Goal: Task Accomplishment & Management: Complete application form

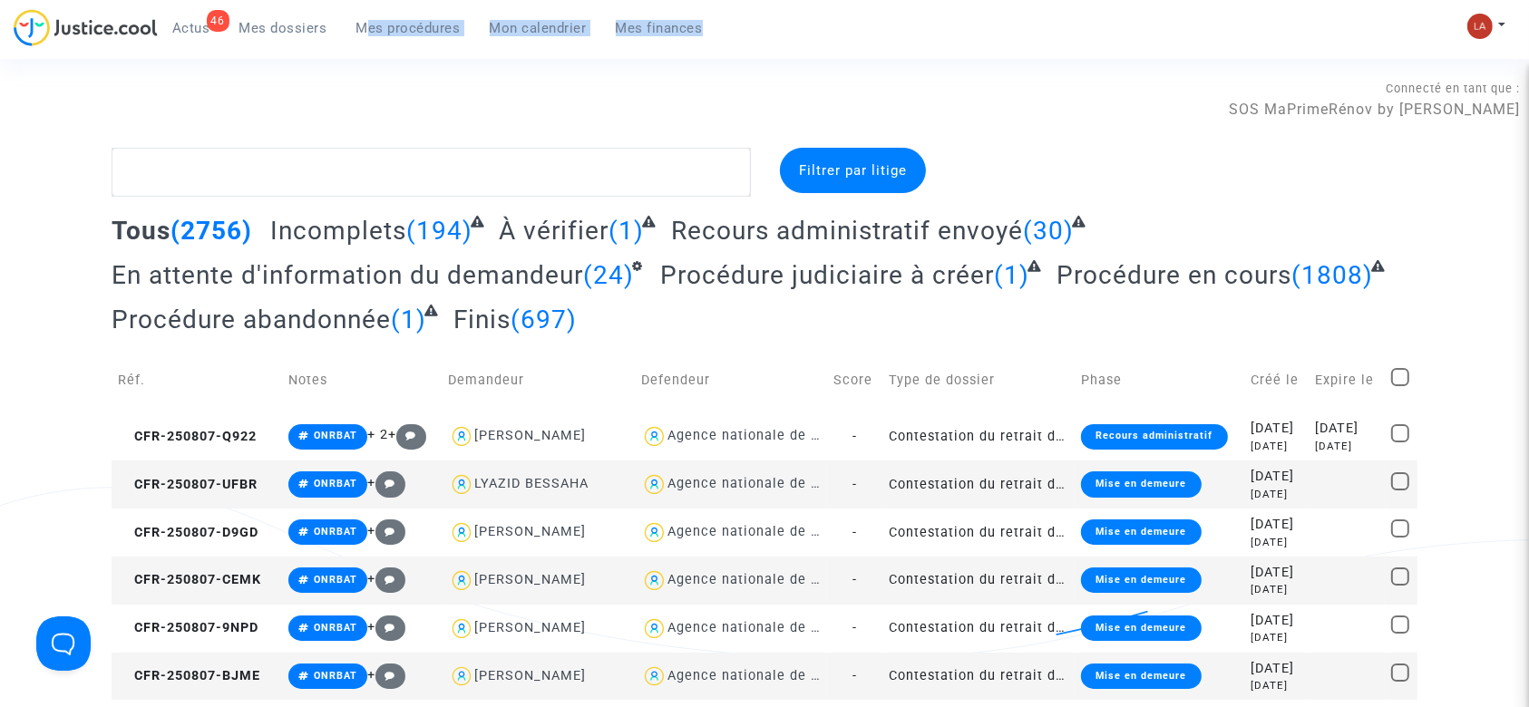
click at [363, 41] on div "46 Actus Mes dossiers Mes procédures Mon calendrier Mes finances" at bounding box center [366, 34] width 704 height 50
click at [432, 40] on link "Mes procédures" at bounding box center [408, 28] width 133 height 27
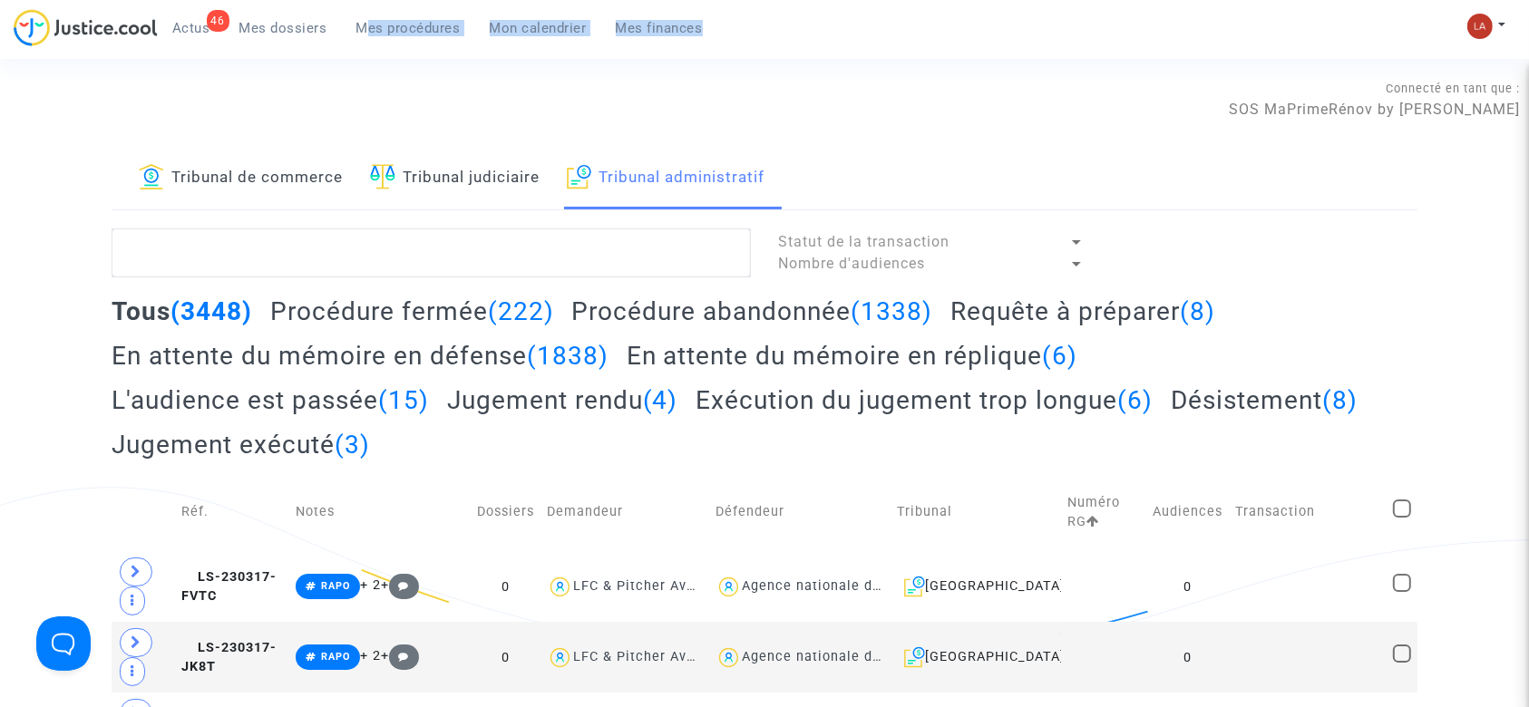
click at [483, 184] on link "Tribunal judiciaire" at bounding box center [455, 179] width 170 height 62
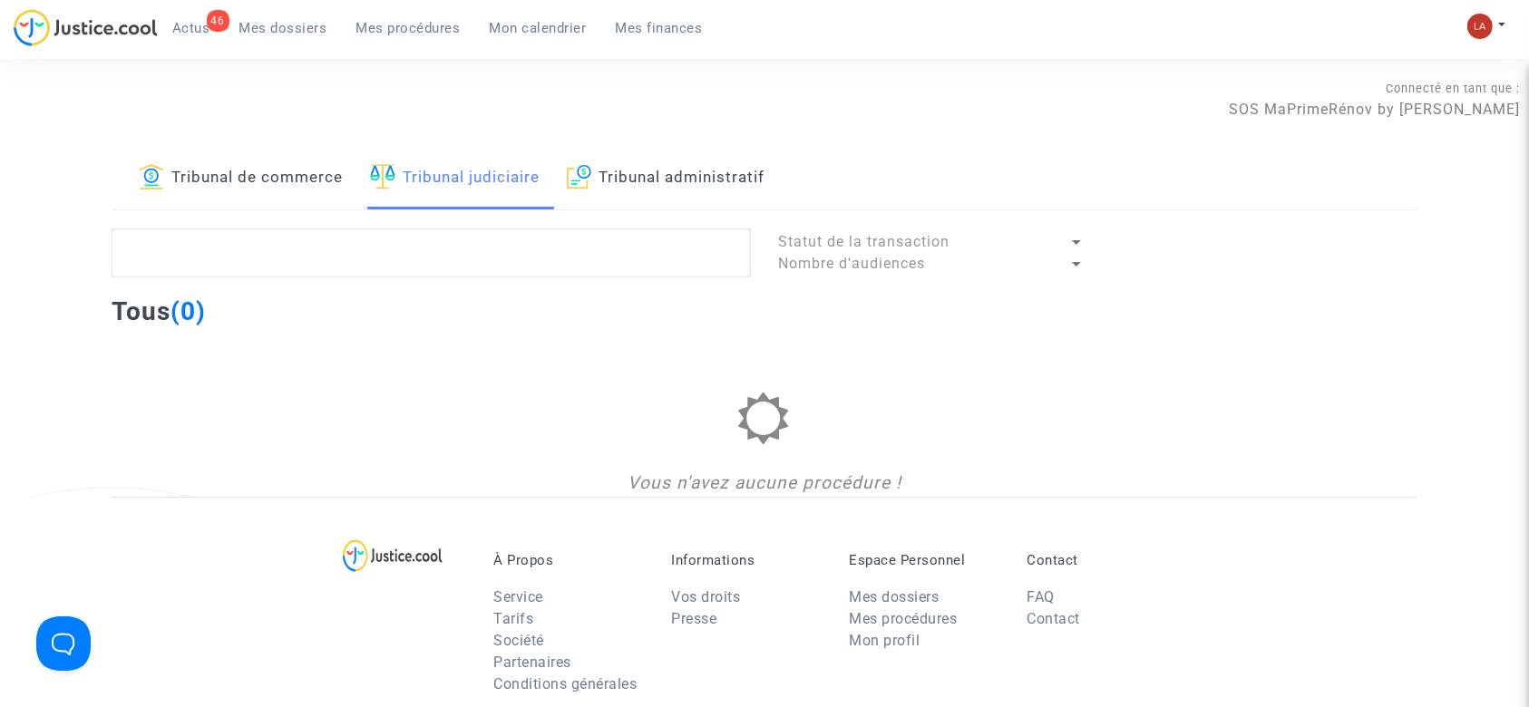
click at [646, 198] on link "Tribunal administratif" at bounding box center [666, 179] width 198 height 62
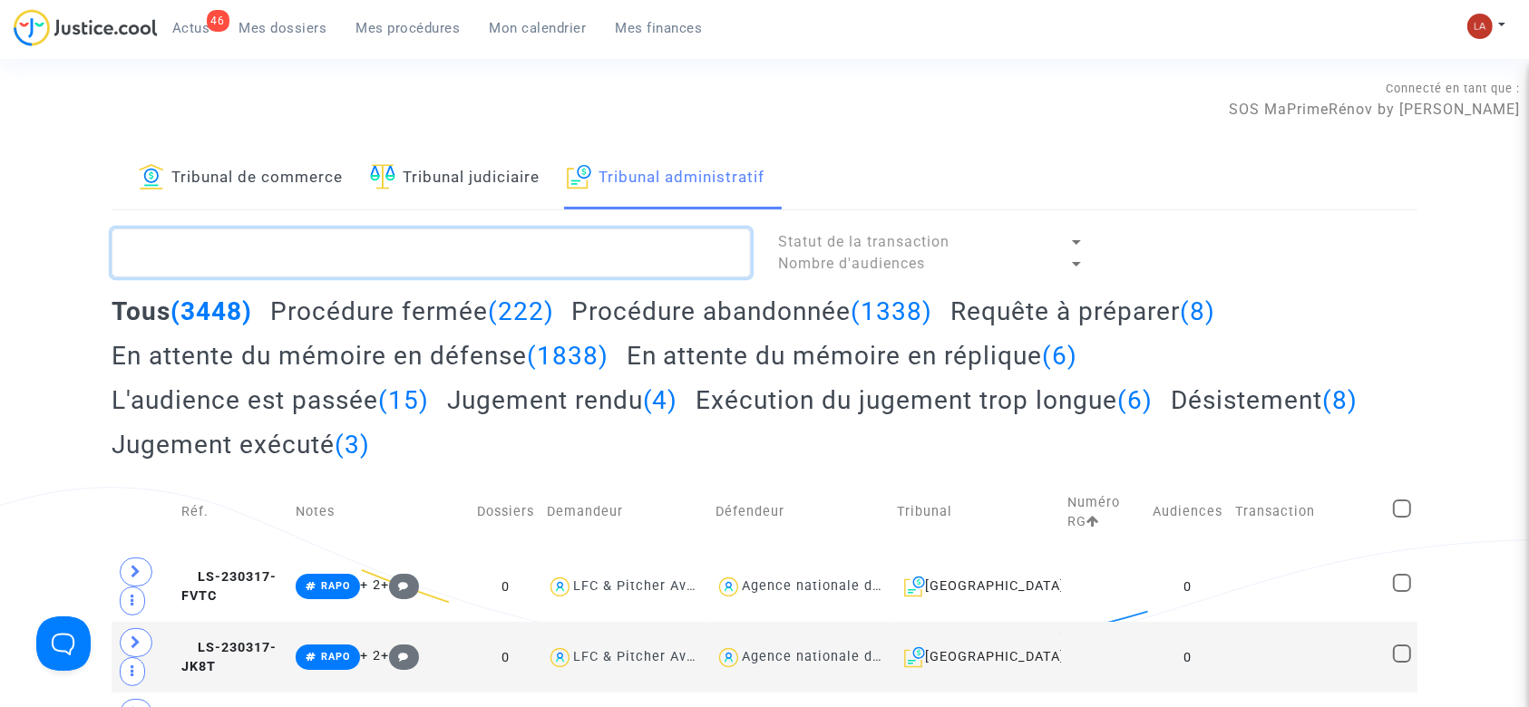
click at [637, 248] on textarea at bounding box center [431, 253] width 639 height 49
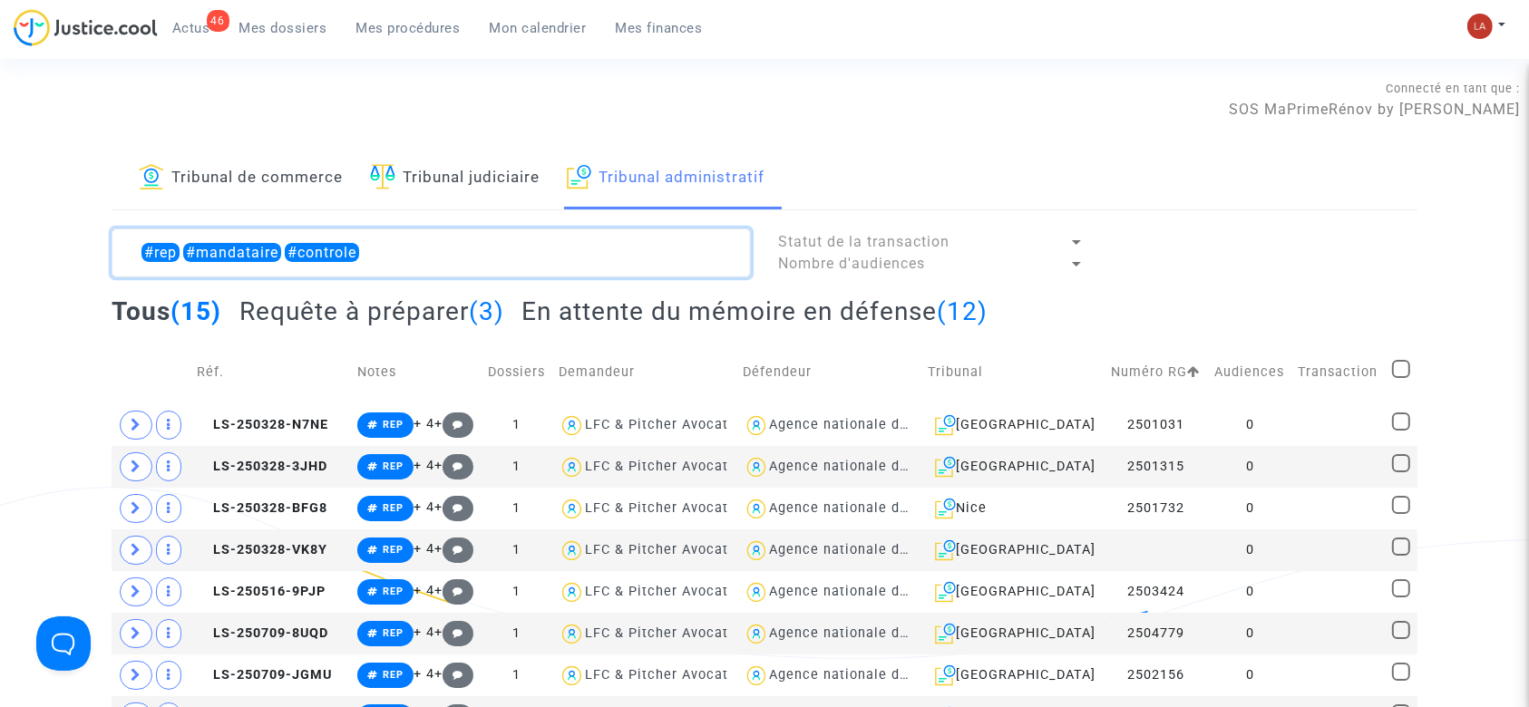
type textarea "#rep #mandataire #controle"
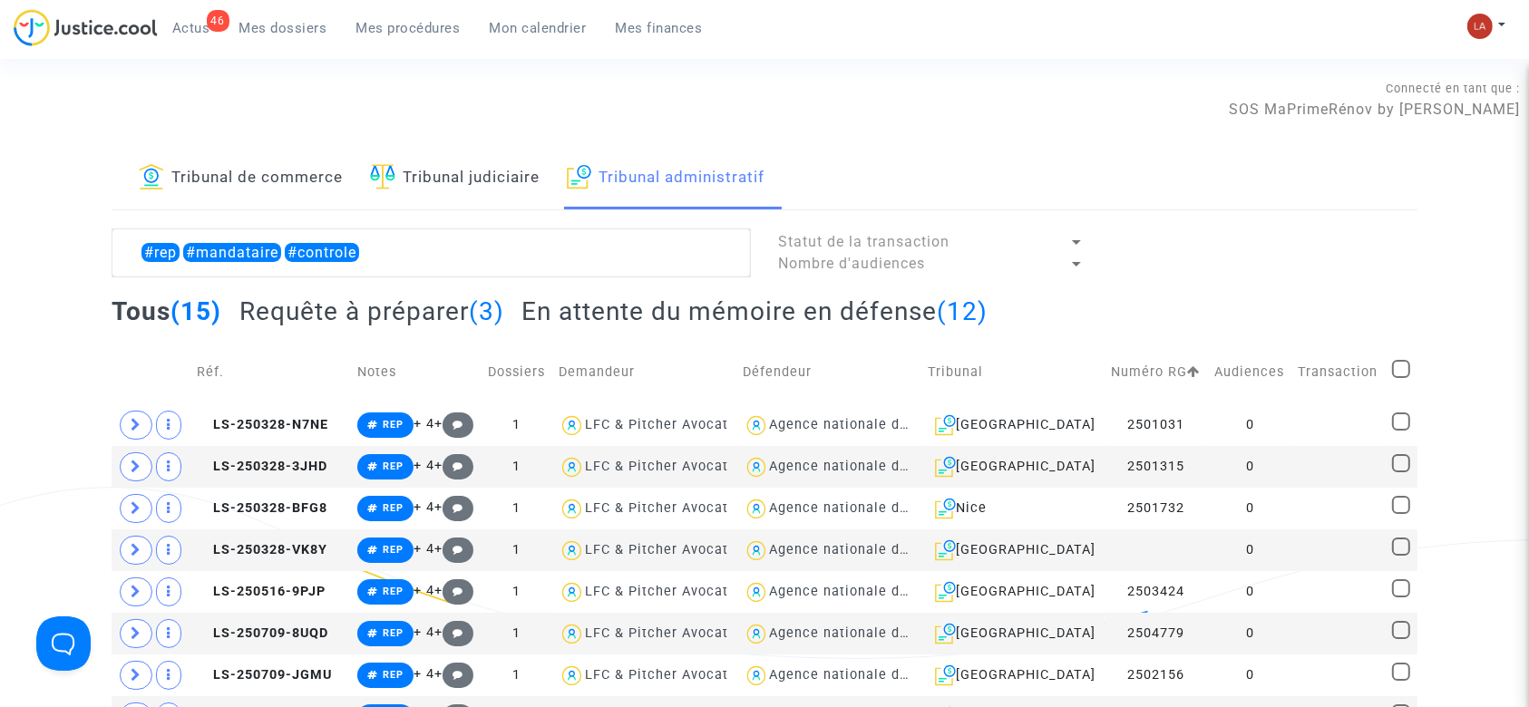
click at [473, 303] on h2 "Requête à préparer (3)" at bounding box center [371, 312] width 265 height 32
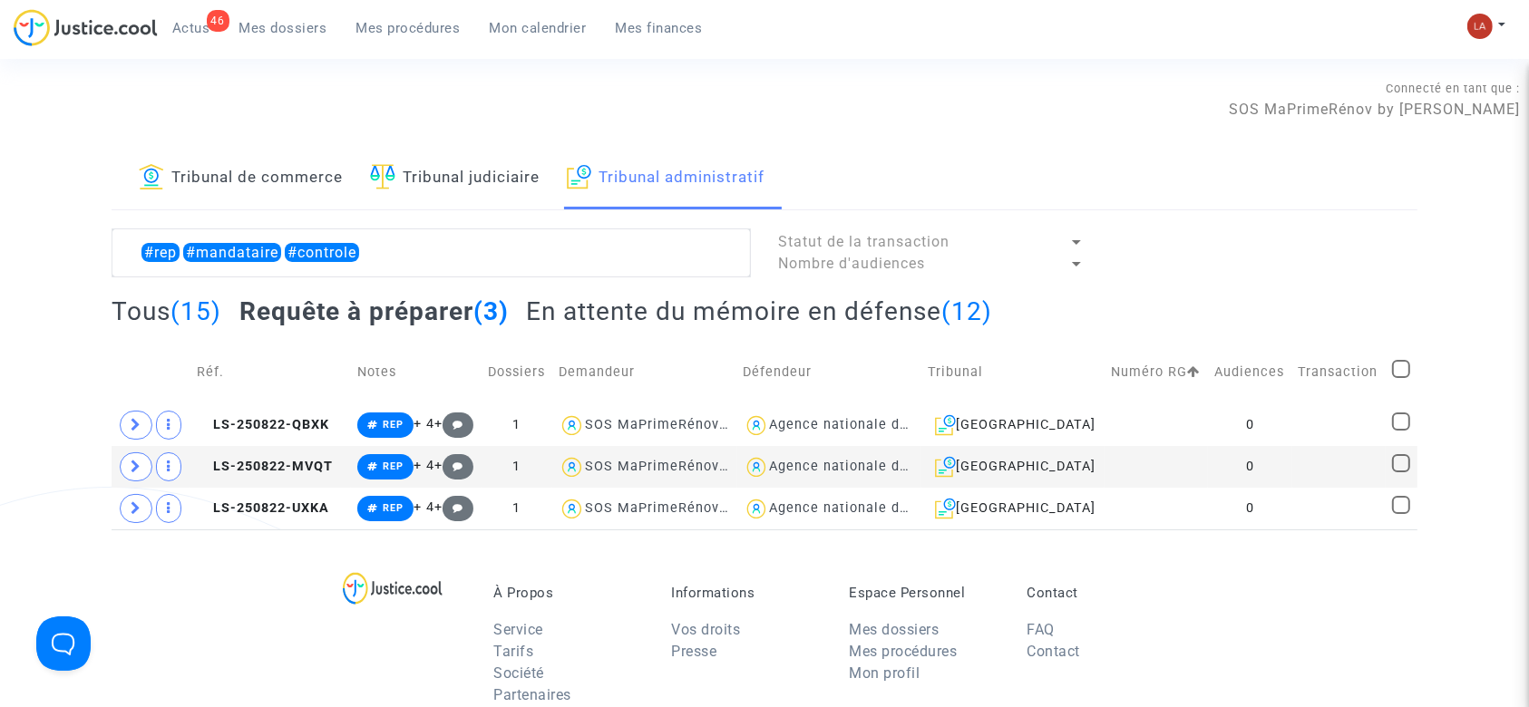
click at [1393, 369] on span at bounding box center [1401, 369] width 18 height 18
click at [1400, 378] on input "checkbox" at bounding box center [1400, 378] width 1 height 1
checkbox input "true"
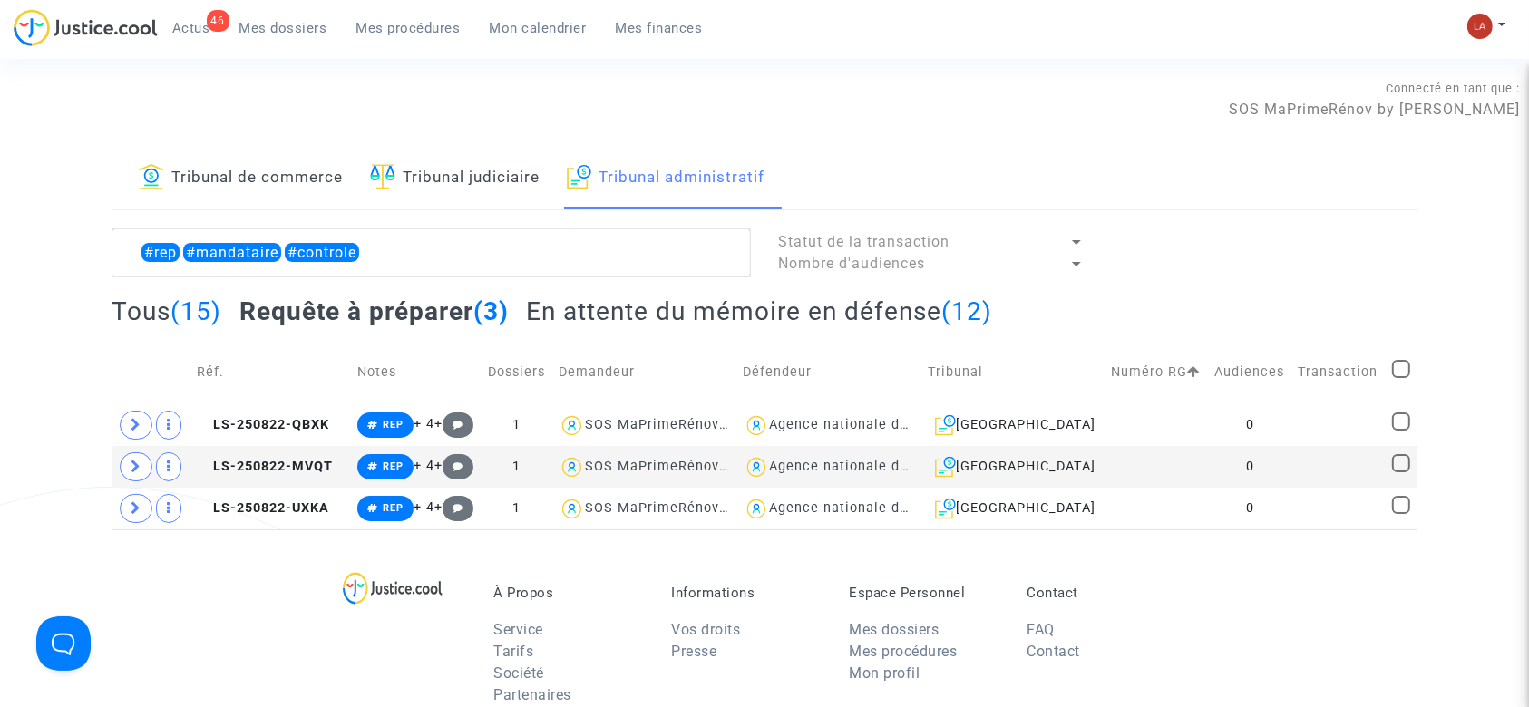
checkbox input "true"
click at [1343, 236] on div "Sélection (3)" at bounding box center [1348, 251] width 136 height 45
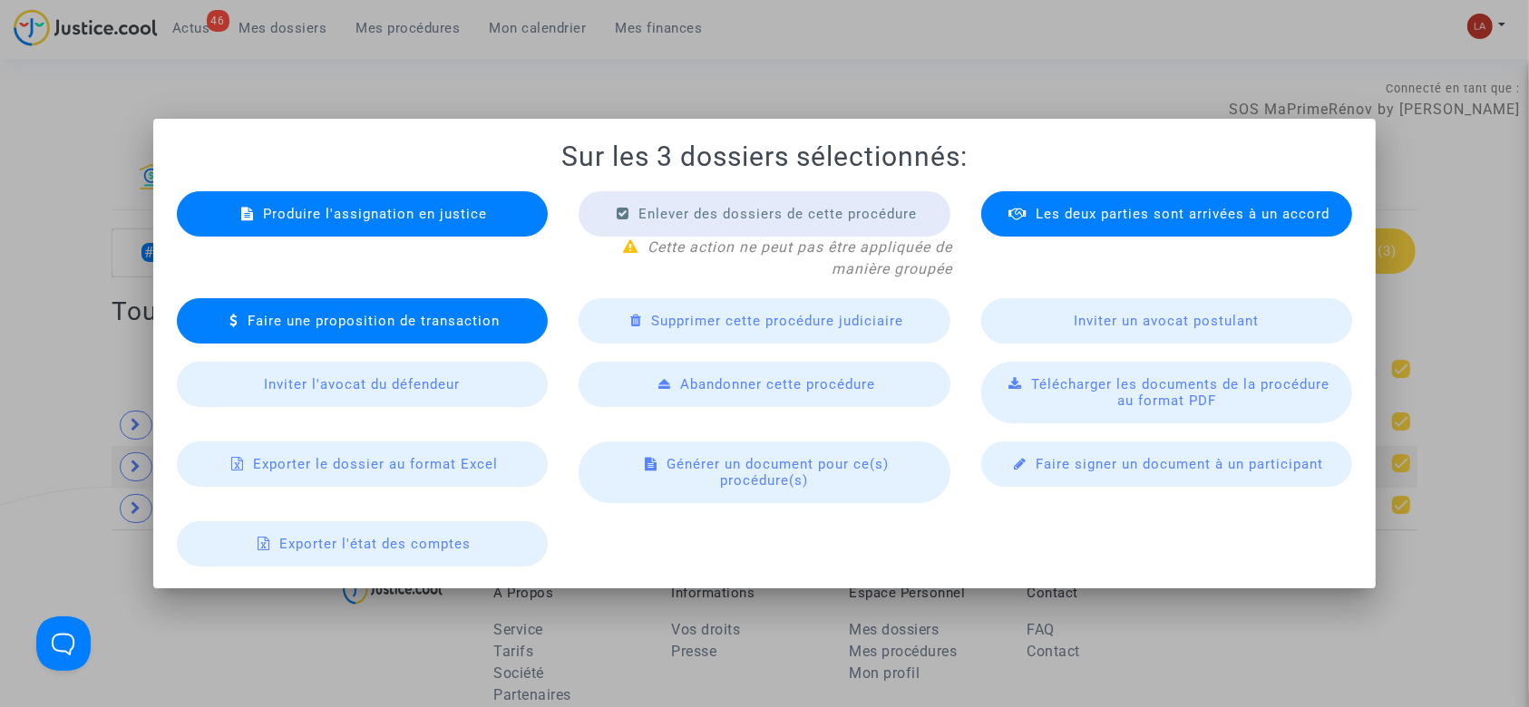
click at [485, 214] on div "Produire l'assignation en justice" at bounding box center [363, 213] width 372 height 45
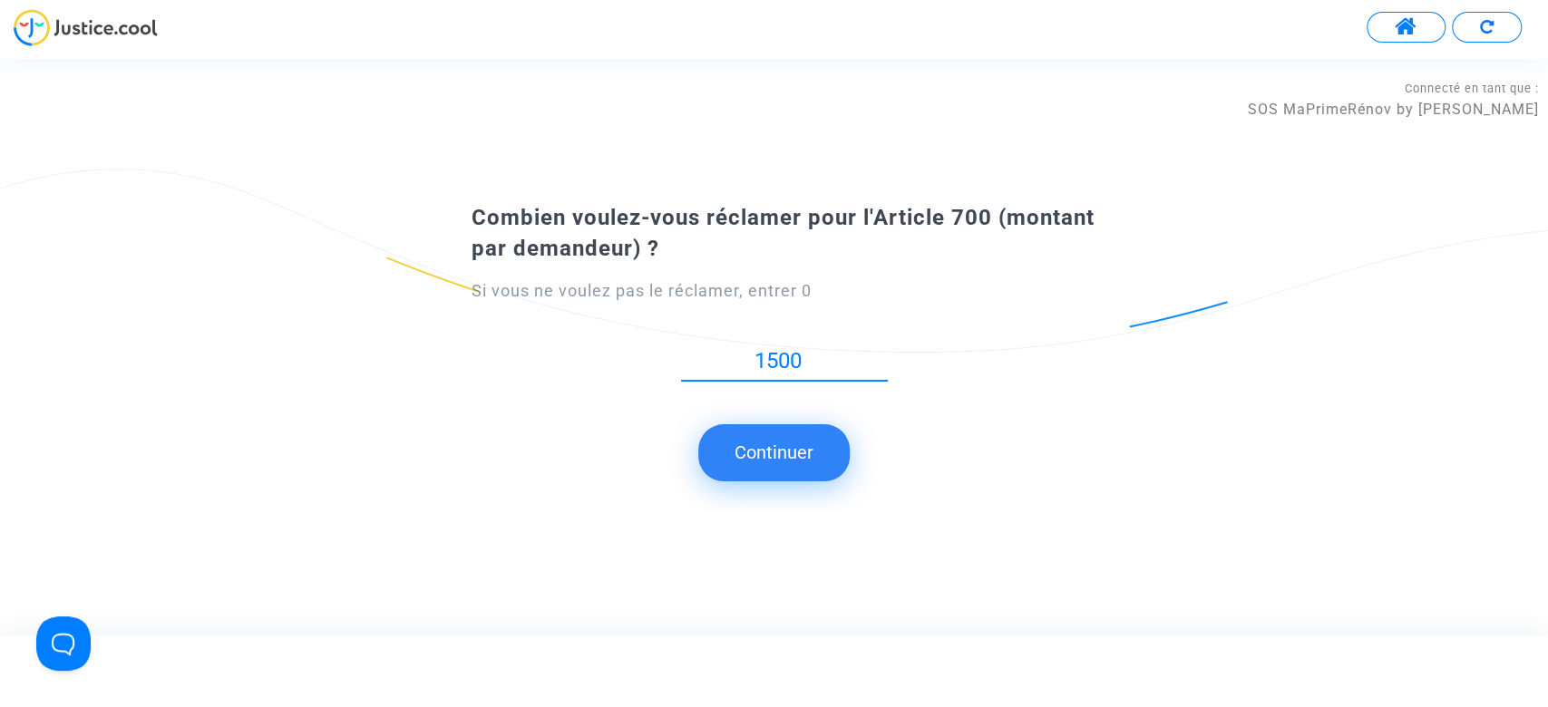
type input "1500"
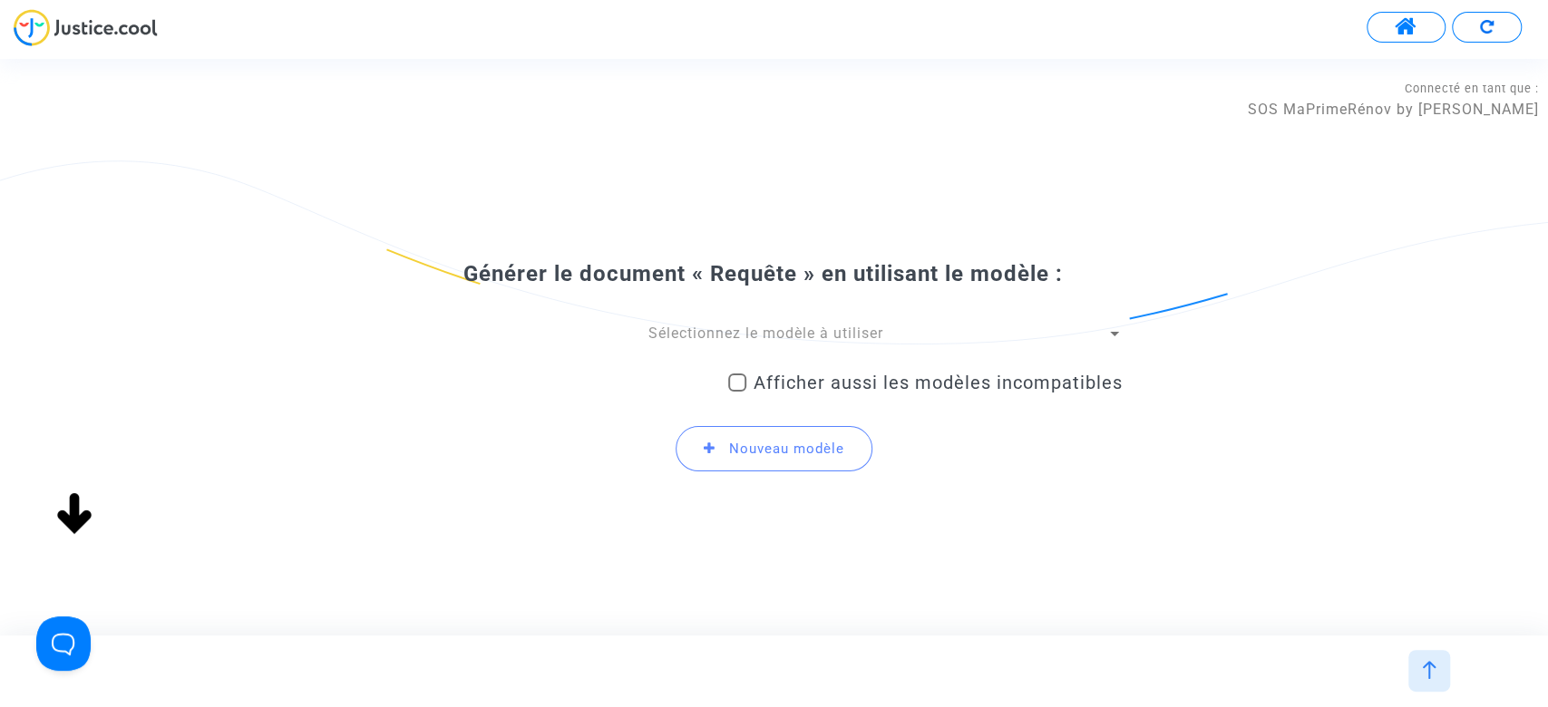
click at [727, 337] on span "Sélectionnez le modèle à utiliser" at bounding box center [765, 333] width 235 height 17
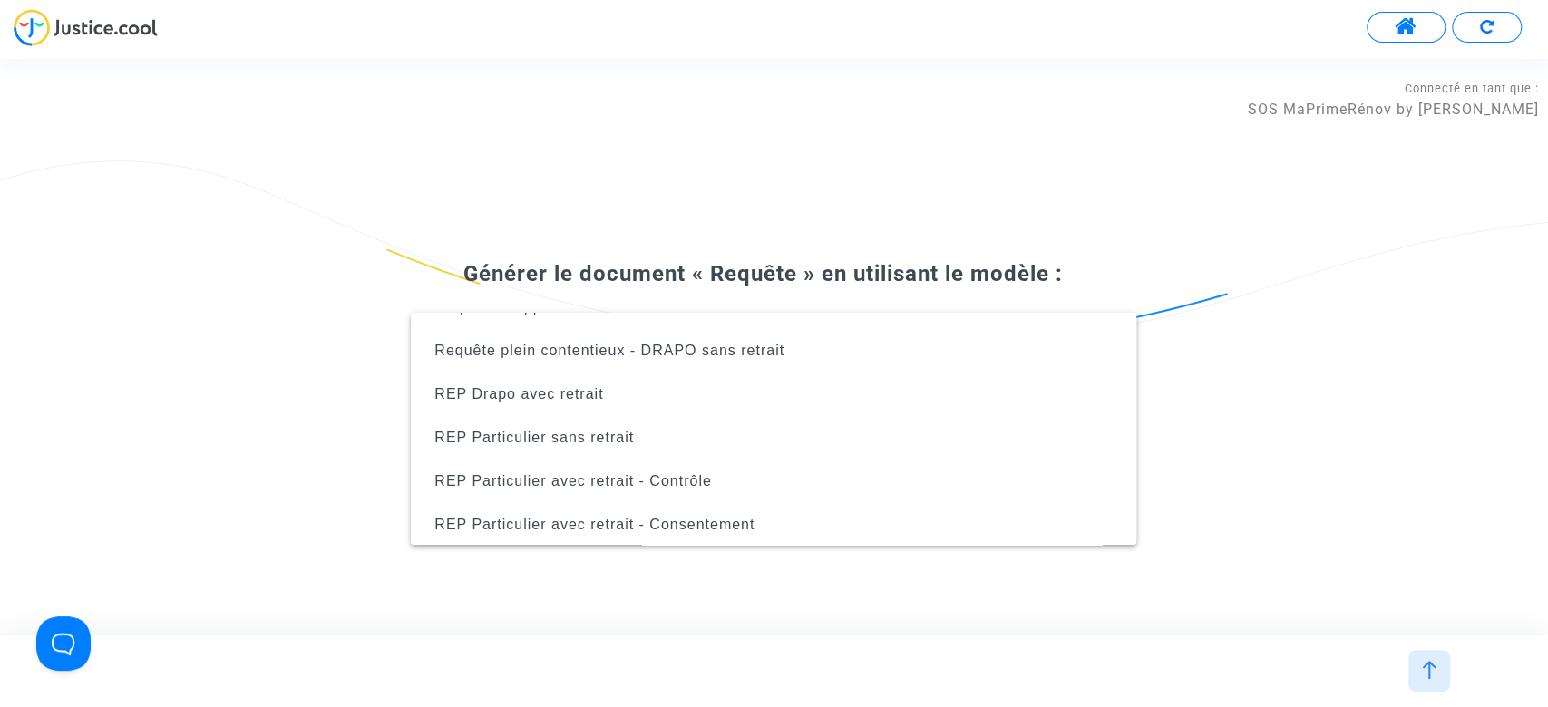
scroll to position [595, 0]
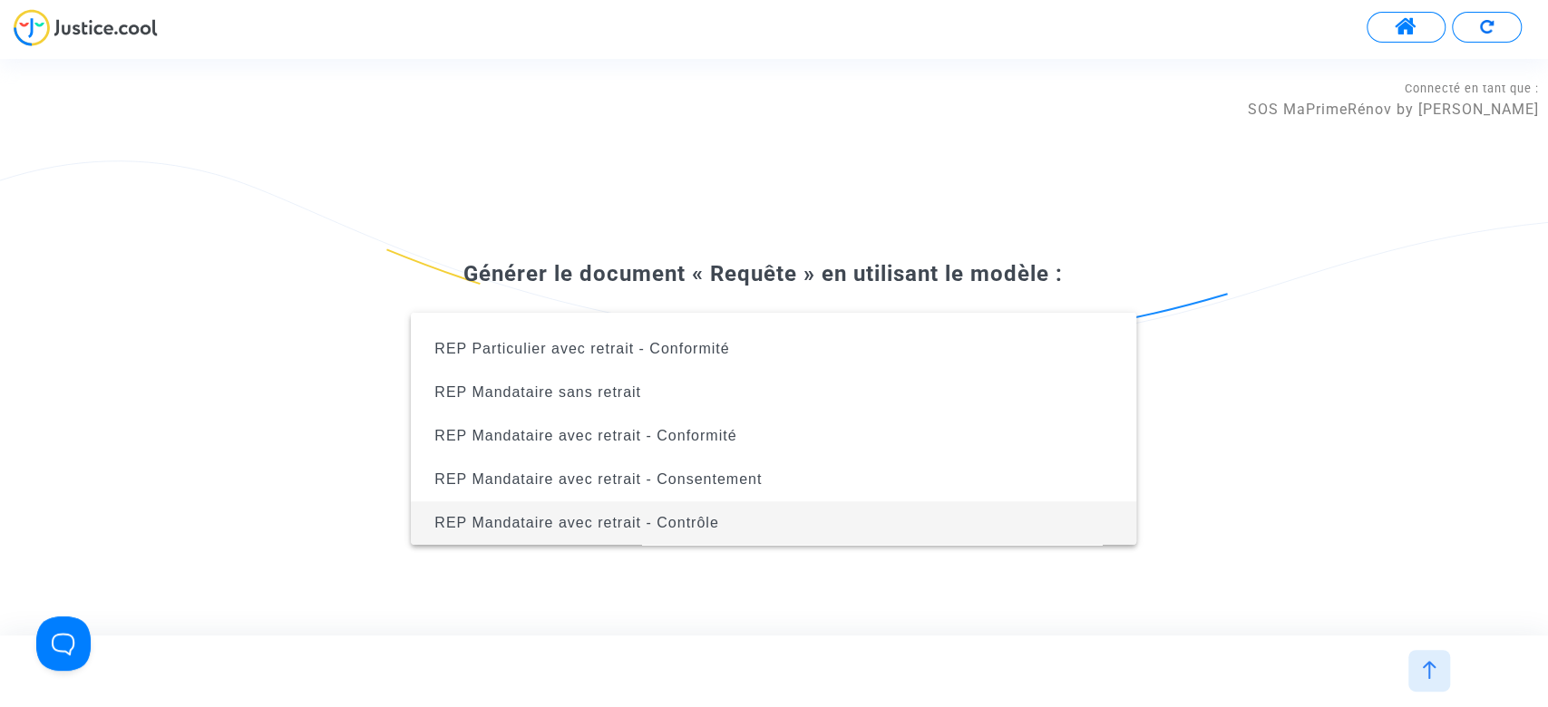
click at [798, 511] on span "REP Mandataire avec retrait - Contrôle" at bounding box center [773, 523] width 696 height 44
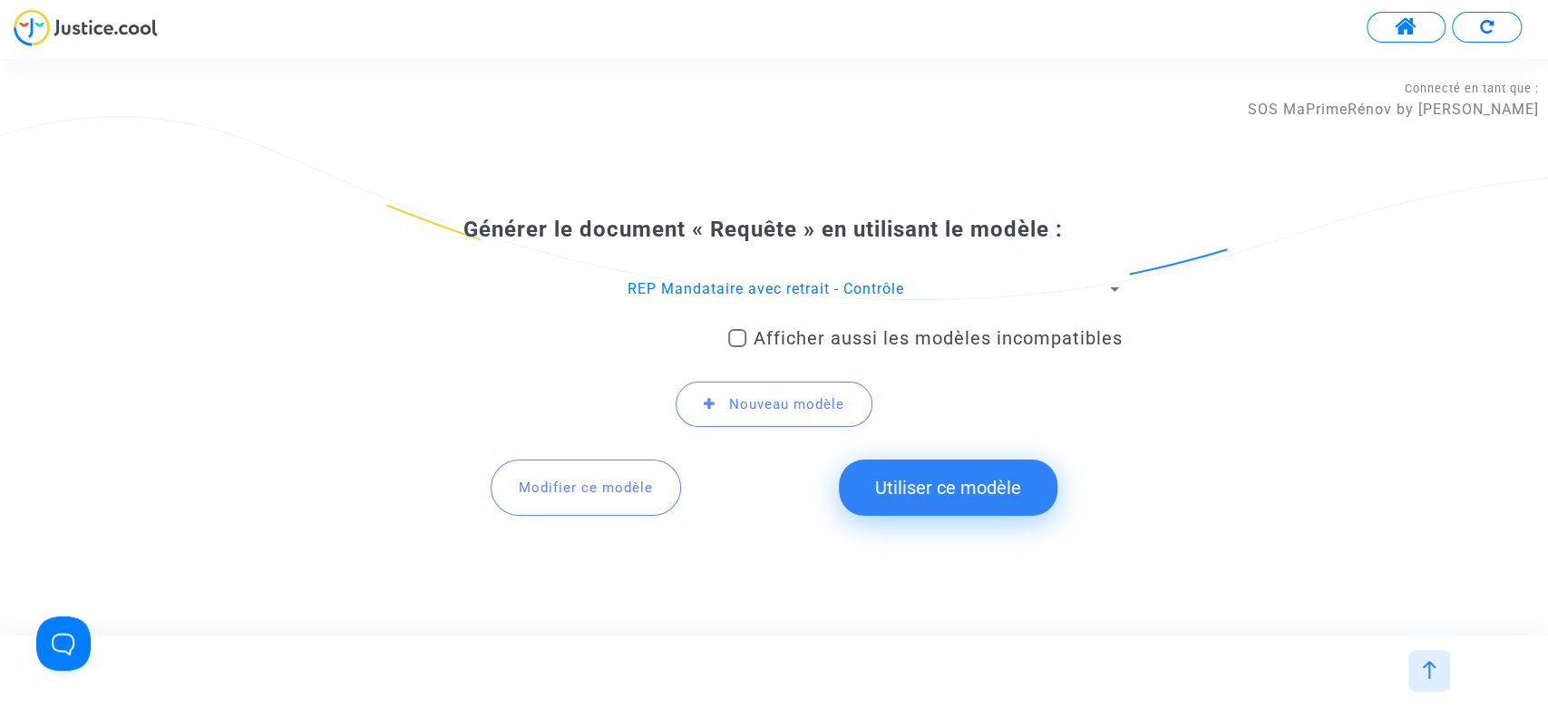
click at [997, 492] on button "Utiliser ce modèle" at bounding box center [948, 488] width 219 height 56
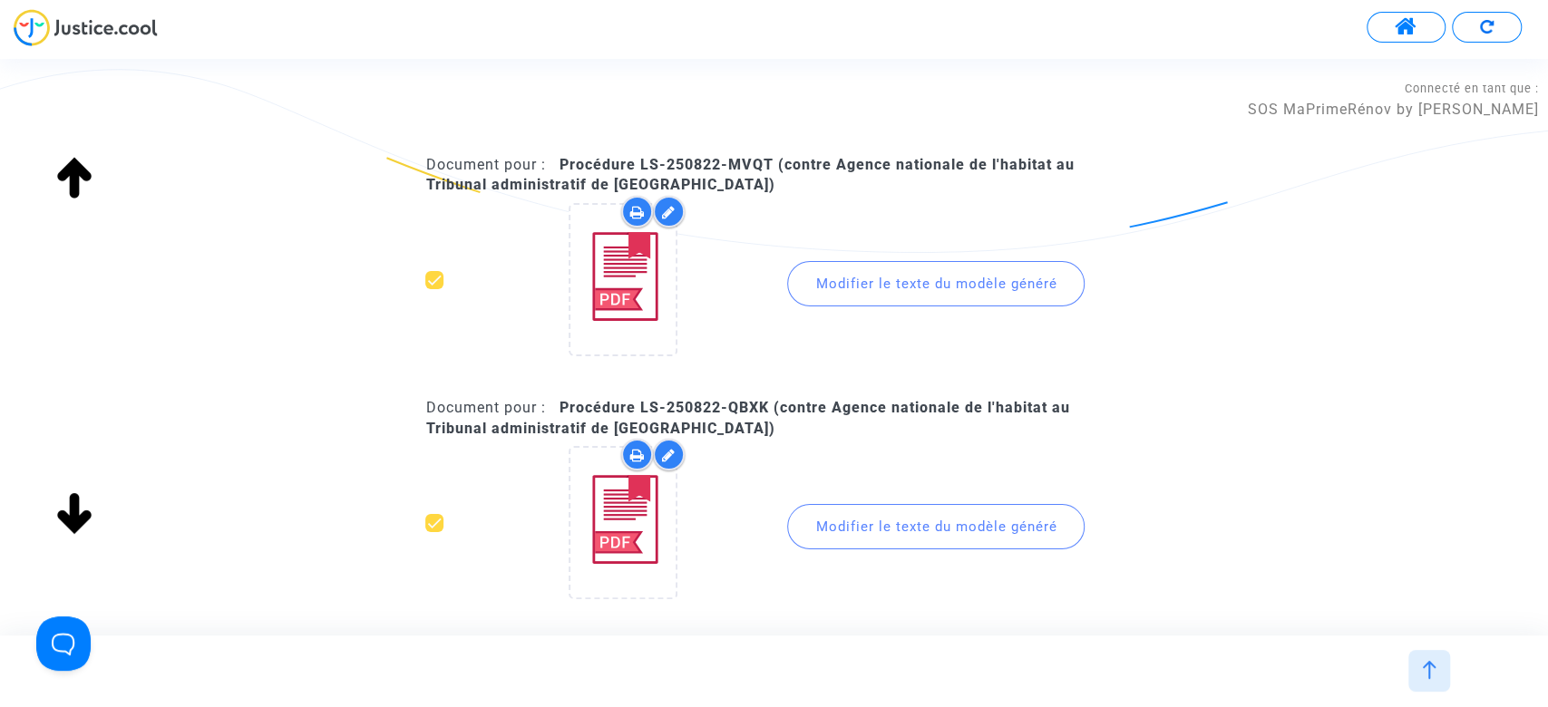
scroll to position [430, 0]
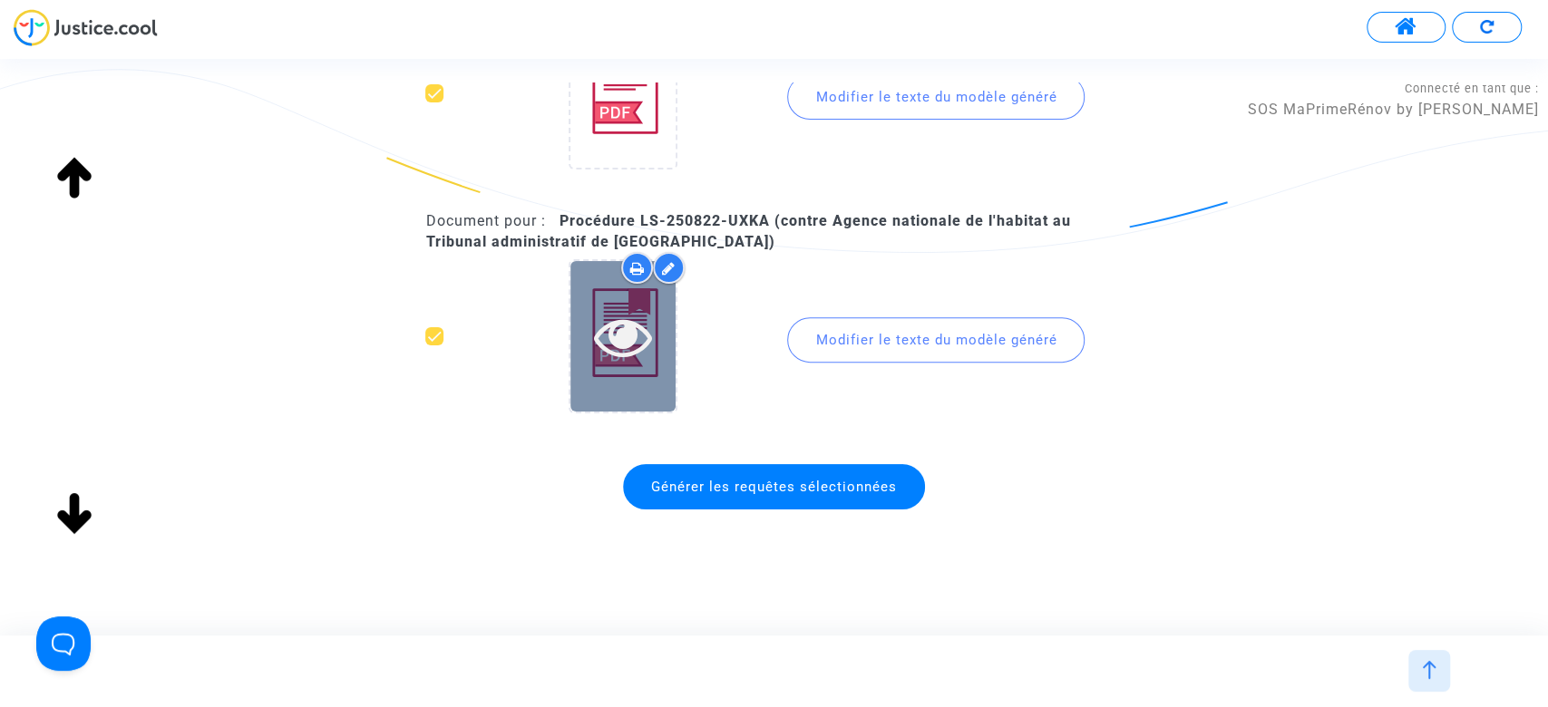
click at [631, 368] on div at bounding box center [622, 336] width 105 height 150
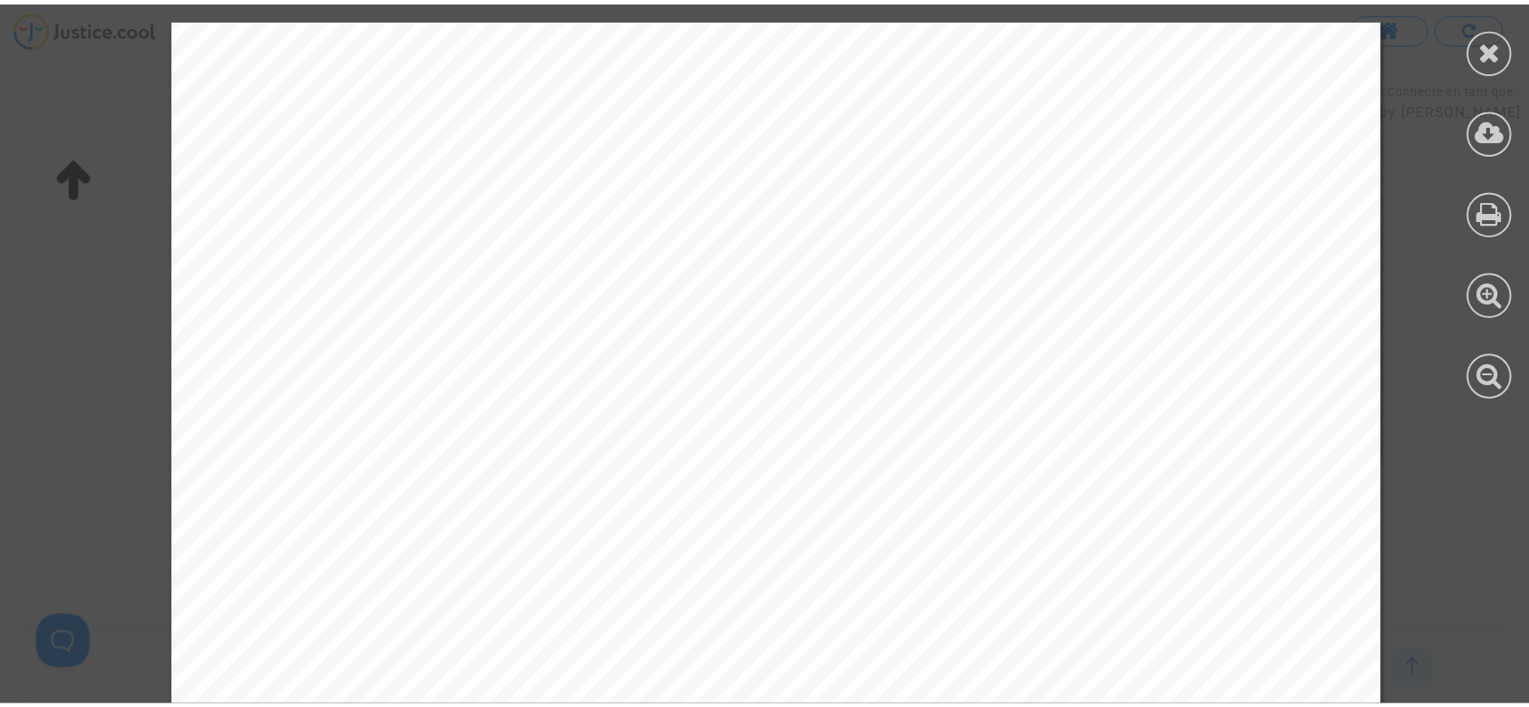
scroll to position [241, 0]
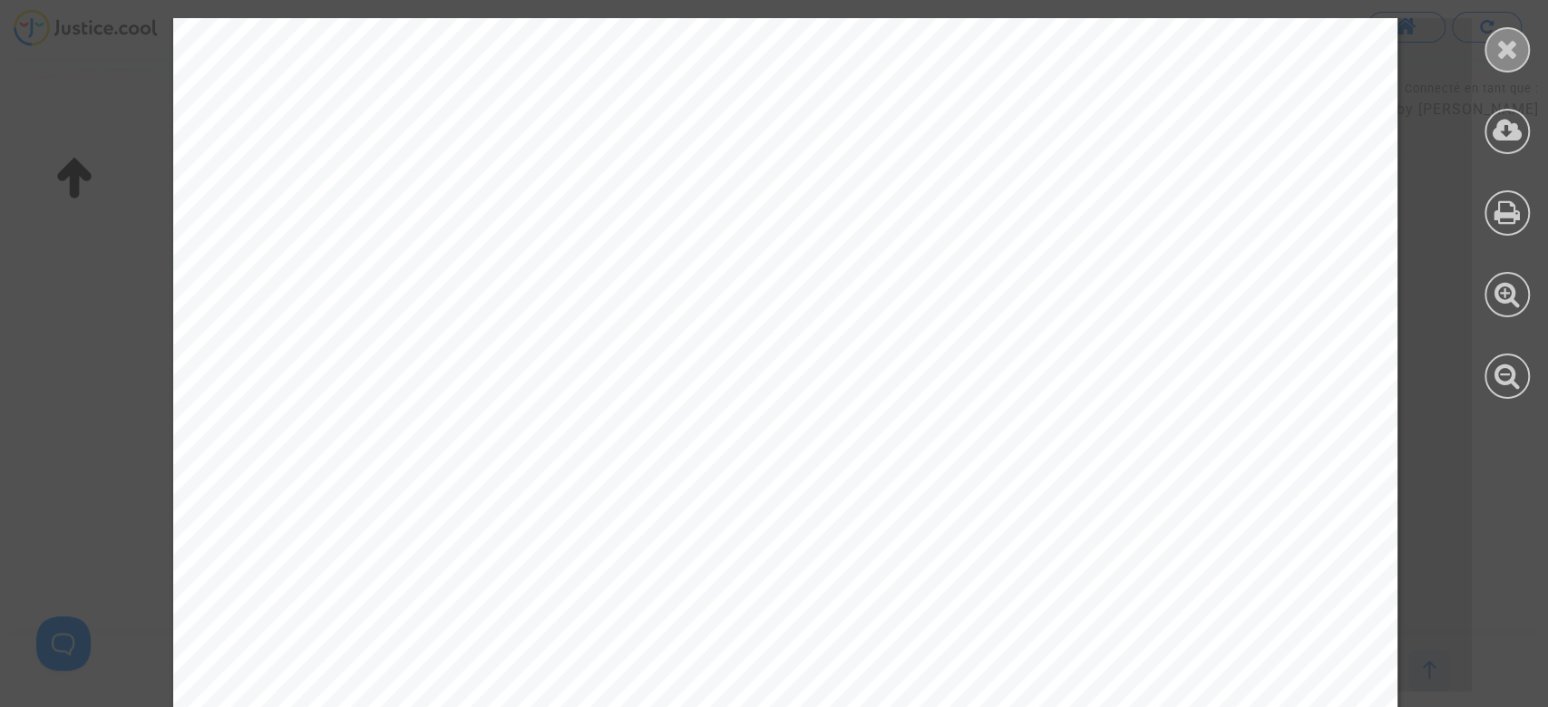
click at [1503, 61] on icon at bounding box center [1507, 48] width 23 height 27
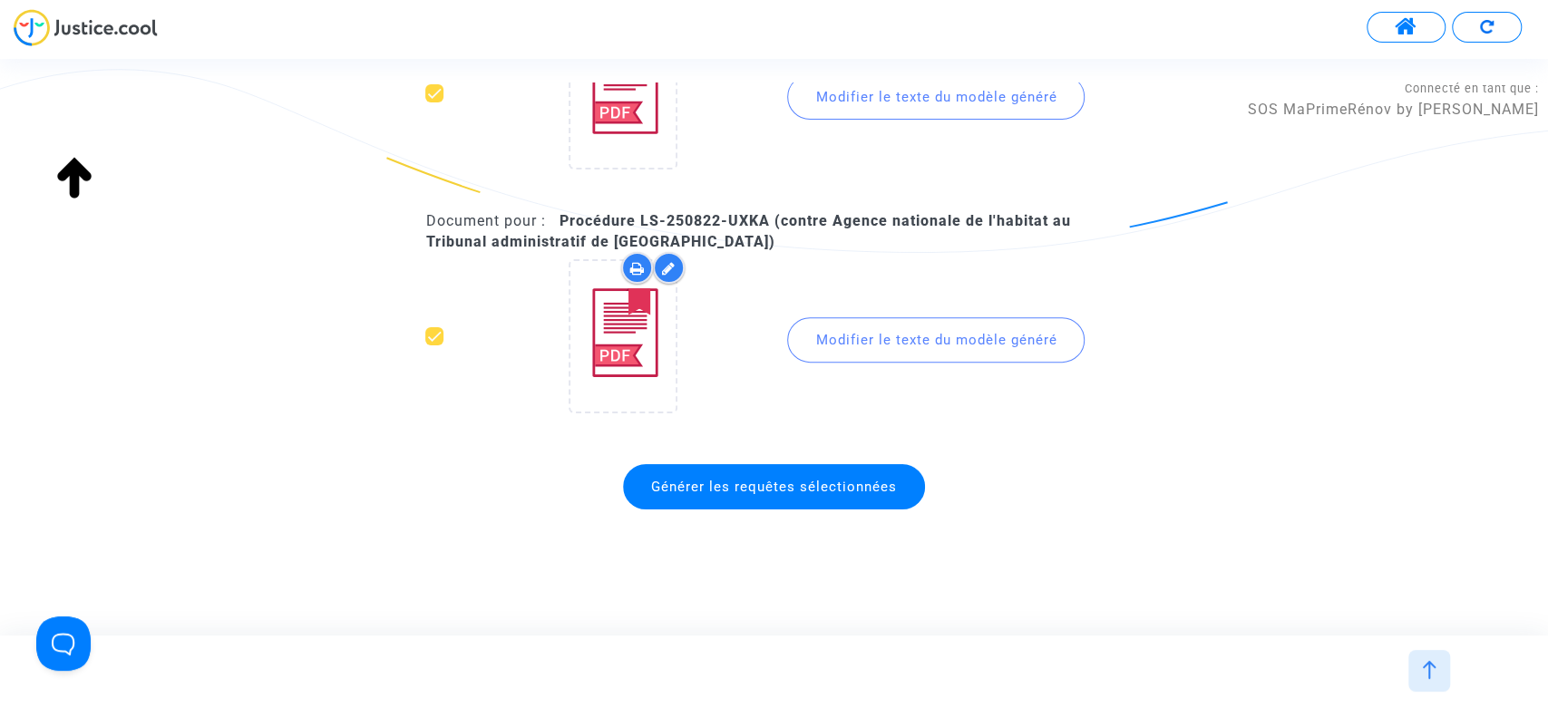
click at [863, 496] on span "Générer les requêtes sélectionnées" at bounding box center [774, 486] width 302 height 45
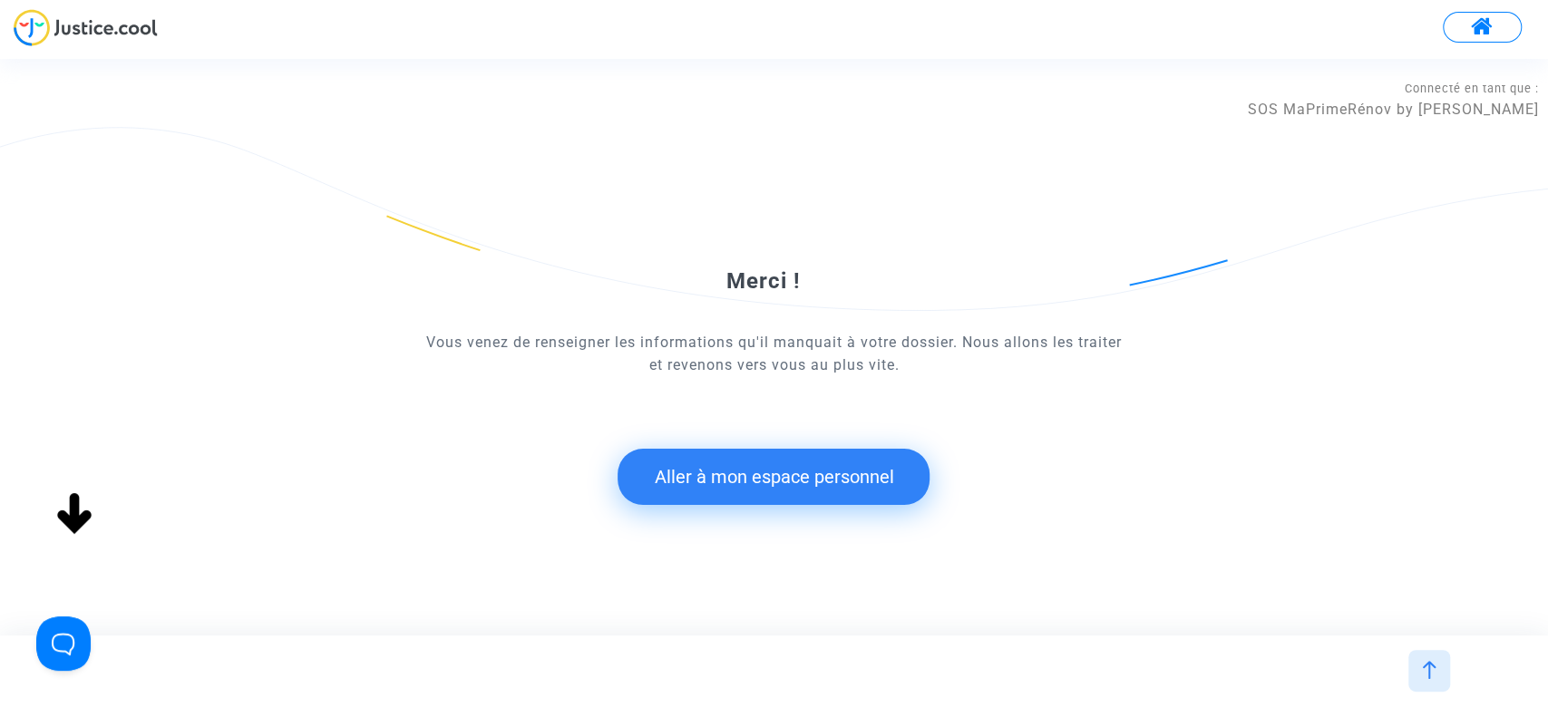
click at [772, 479] on button "Aller à mon espace personnel" at bounding box center [774, 477] width 312 height 56
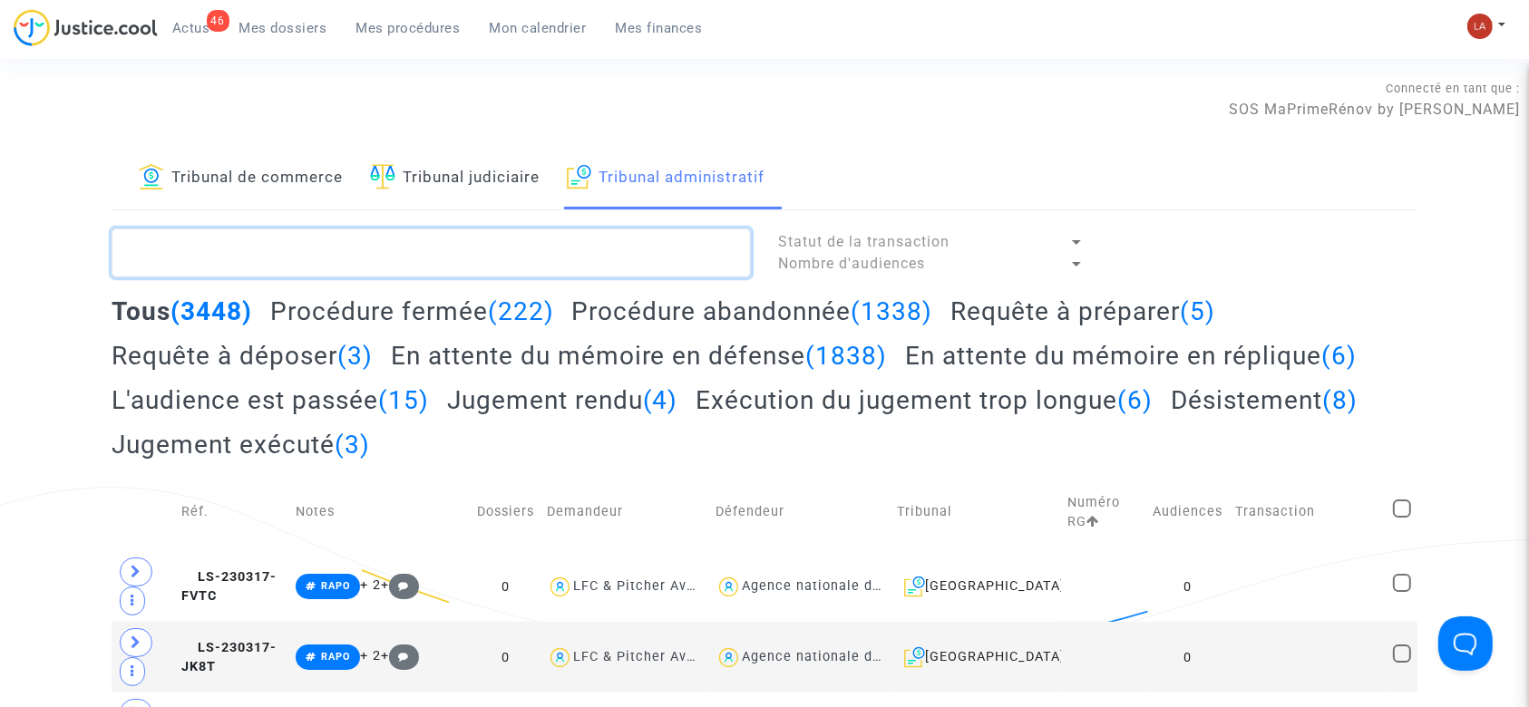
click at [474, 245] on textarea at bounding box center [431, 253] width 639 height 49
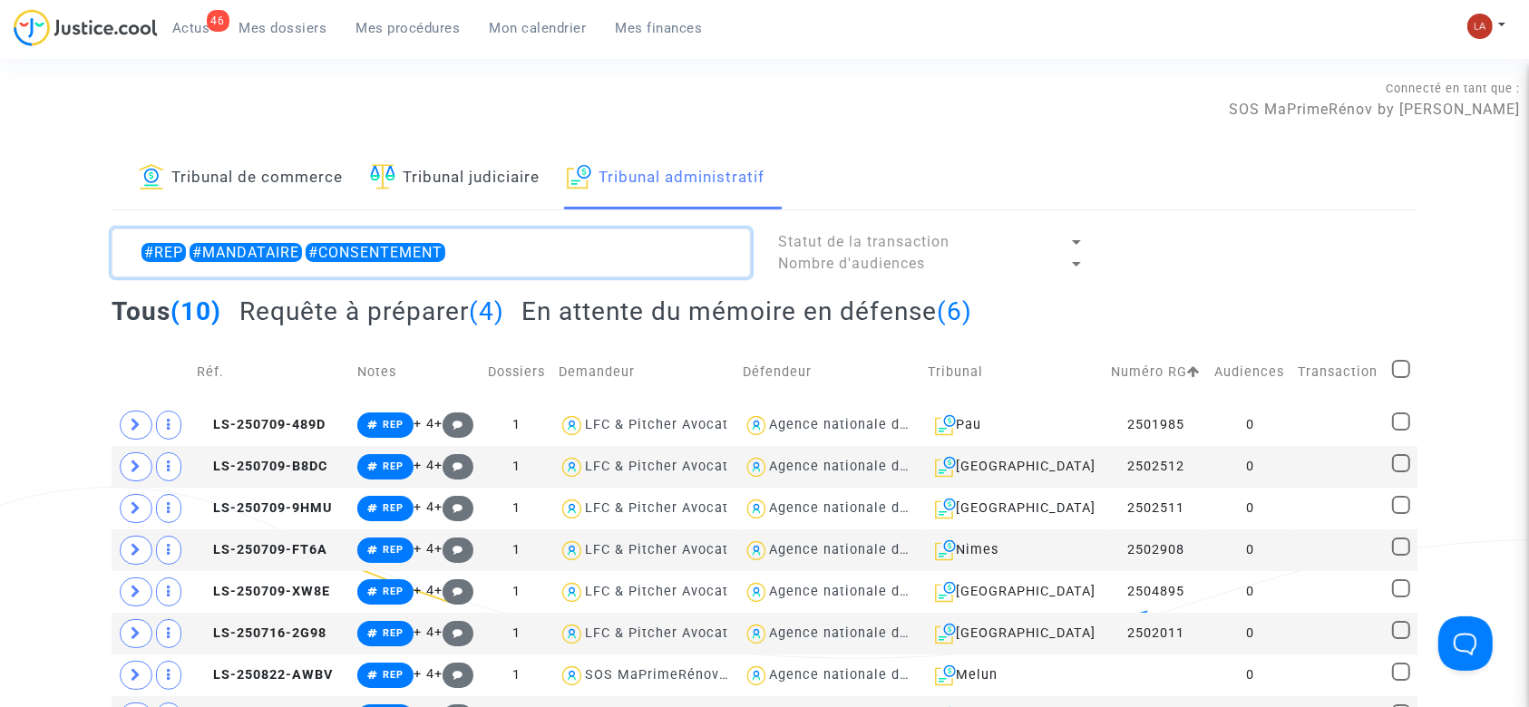
type textarea "#REP #MANDATAIRE #CONSENTEMENT"
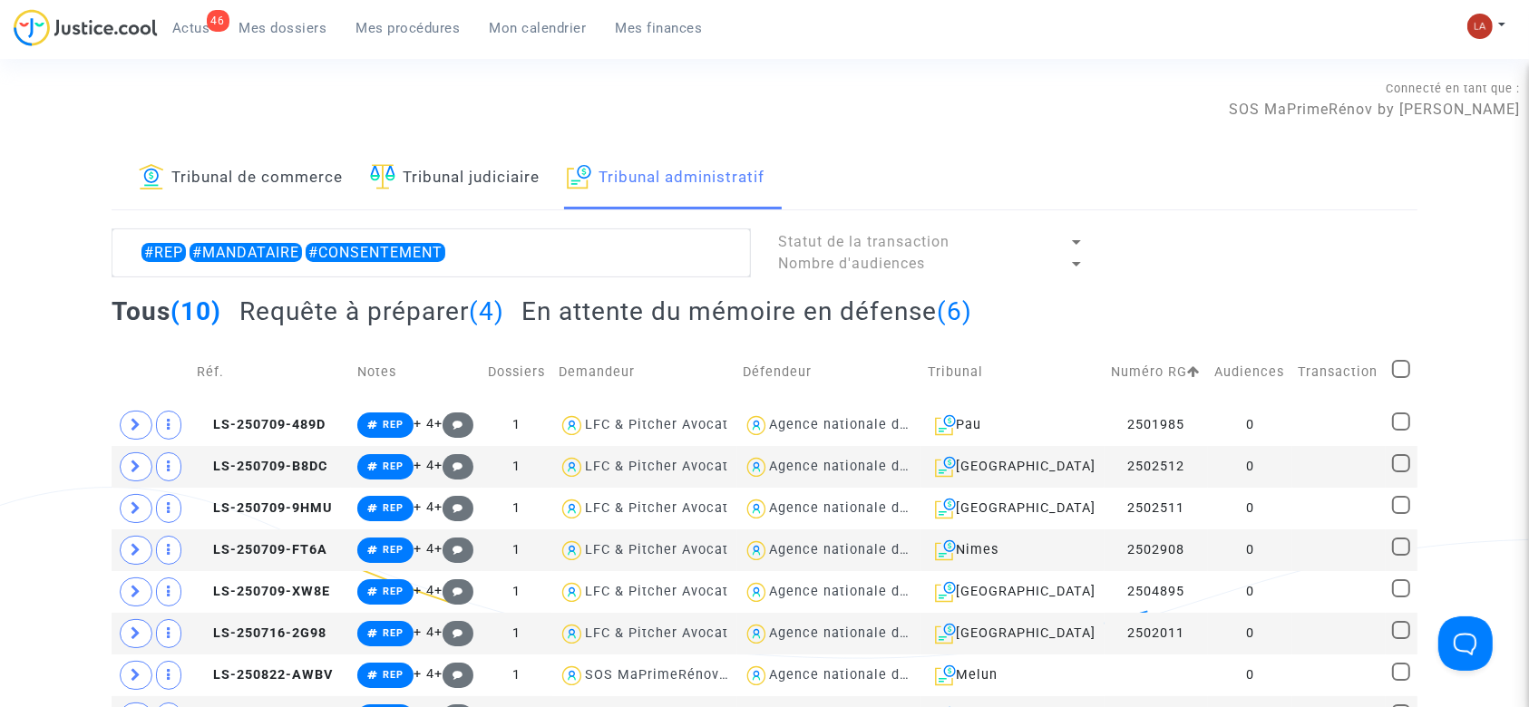
click at [423, 291] on lawsuits-list "#REP #MANDATAIRE #CONSENTEMENT Statut de la transaction Nombre d'audiences Tous…" at bounding box center [765, 525] width 1306 height 593
click at [414, 312] on h2 "Requête à préparer (4)" at bounding box center [371, 312] width 265 height 32
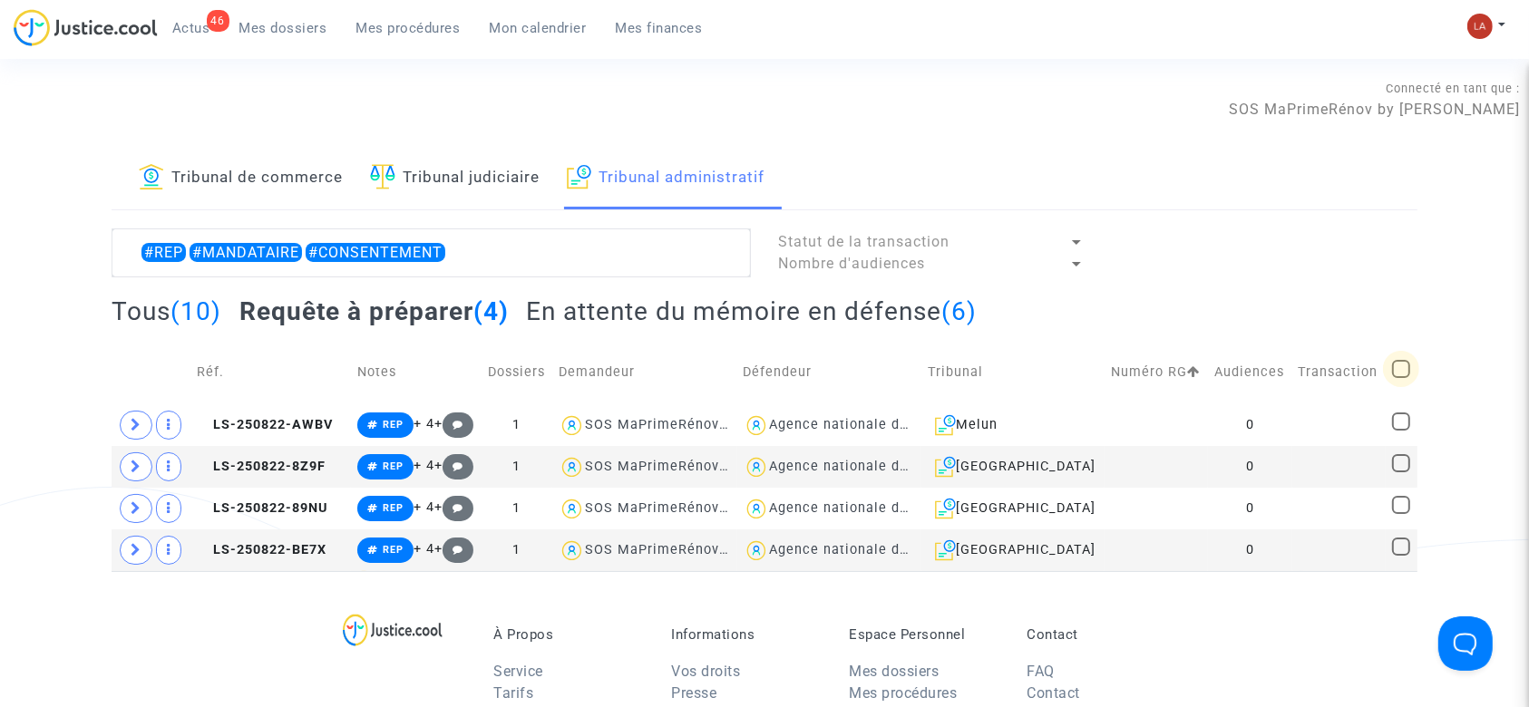
click at [1400, 378] on span at bounding box center [1401, 369] width 18 height 18
click at [1400, 379] on input "checkbox" at bounding box center [1400, 378] width 1 height 1
checkbox input "true"
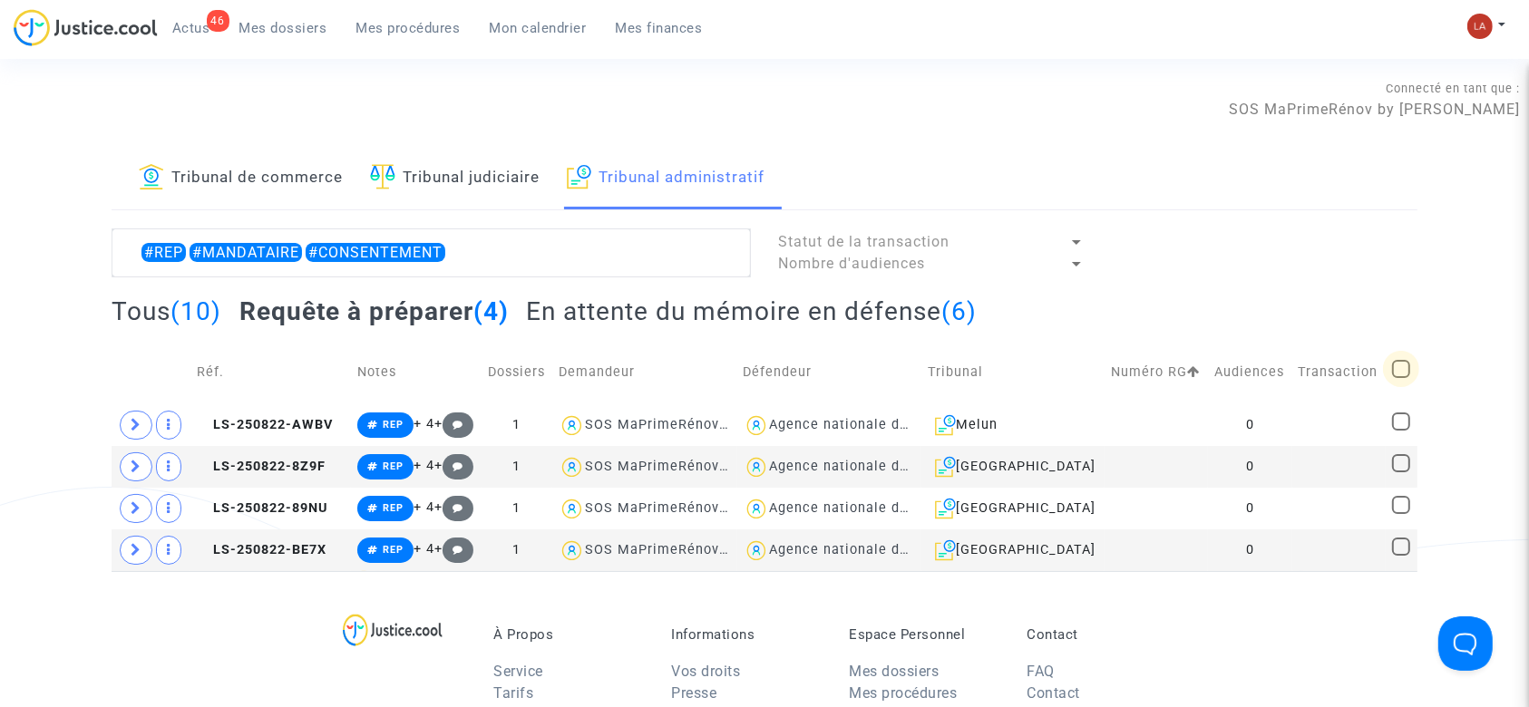
checkbox input "true"
drag, startPoint x: 1369, startPoint y: 247, endPoint x: 1360, endPoint y: 250, distance: 9.8
click at [1369, 248] on span "Sélection (4)" at bounding box center [1348, 251] width 98 height 16
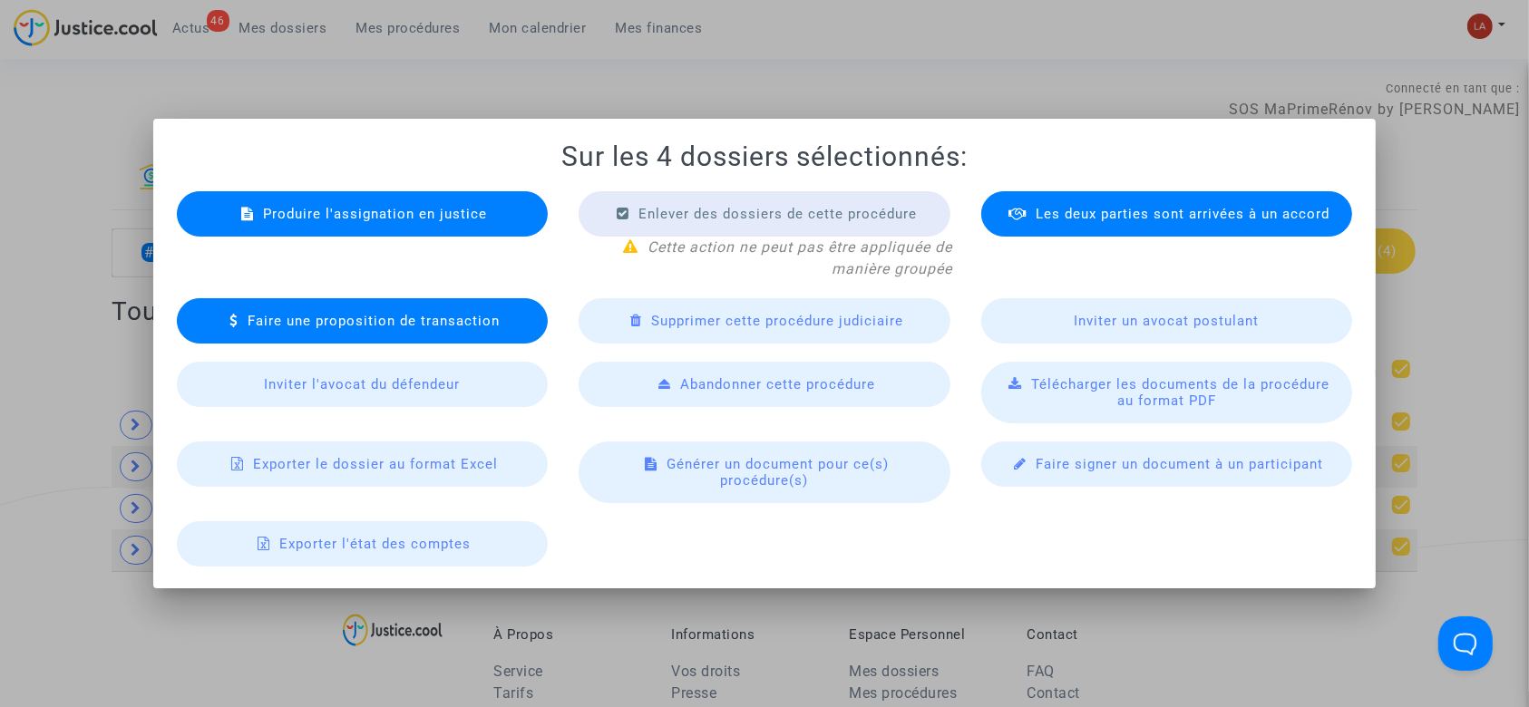
click at [428, 226] on div "Produire l'assignation en justice" at bounding box center [363, 213] width 372 height 45
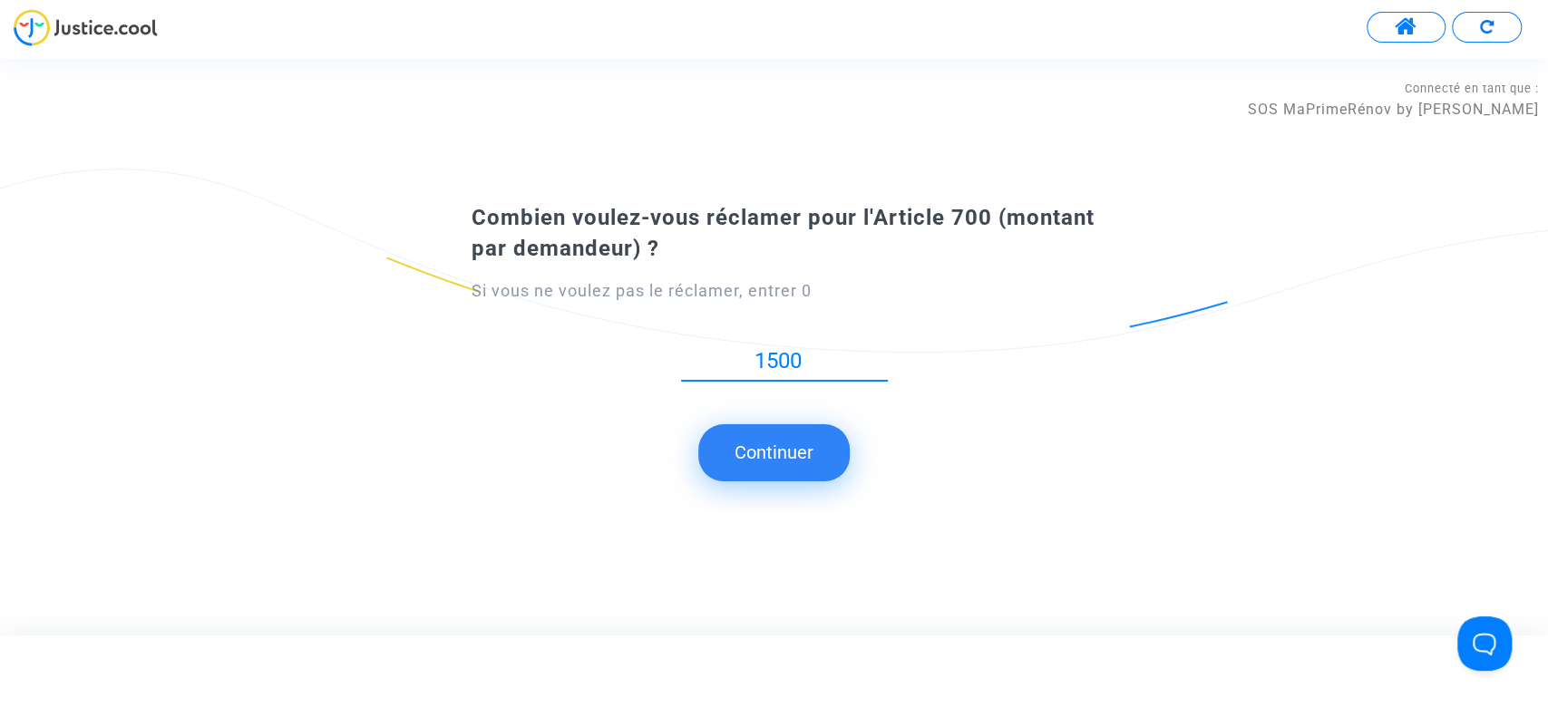
type input "1500"
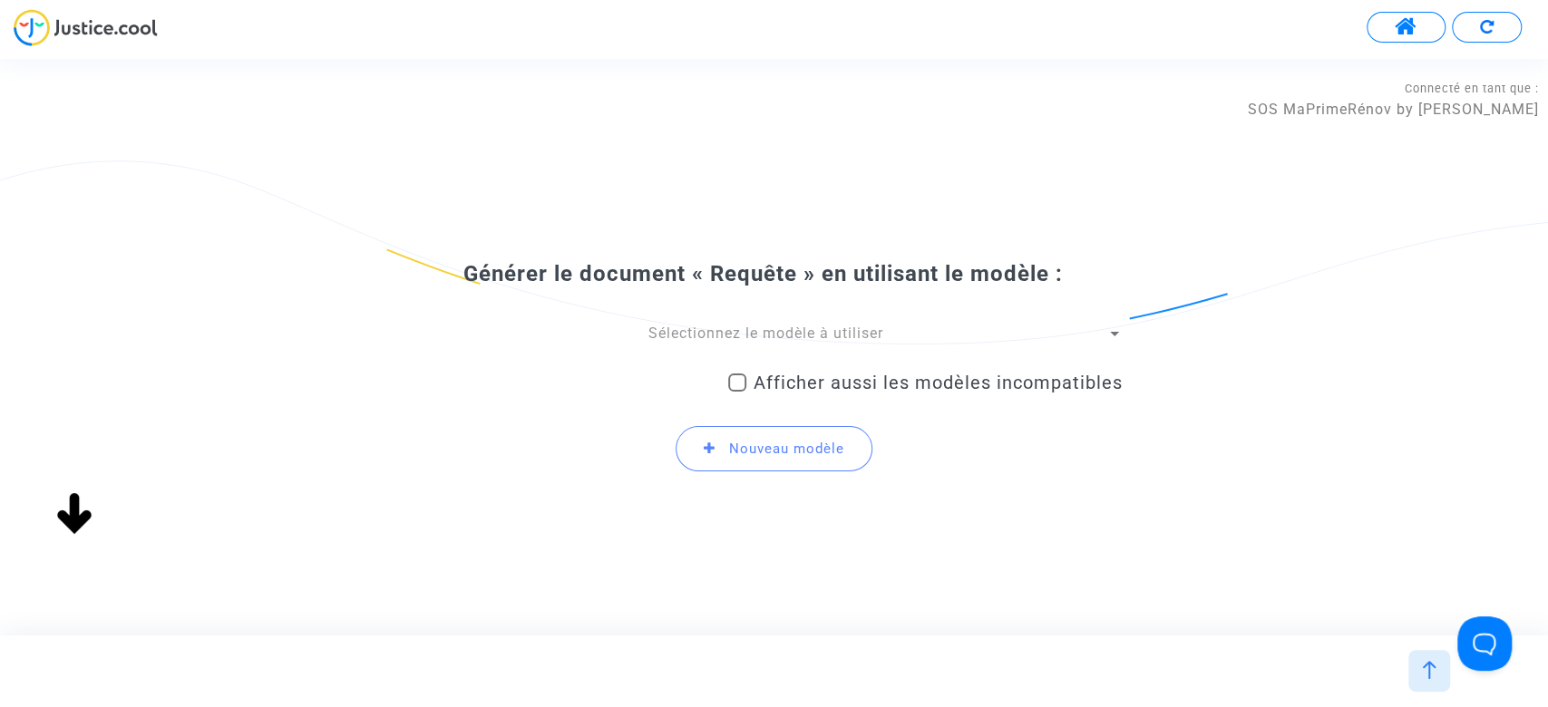
click at [712, 325] on span "Sélectionnez le modèle à utiliser" at bounding box center [765, 333] width 235 height 17
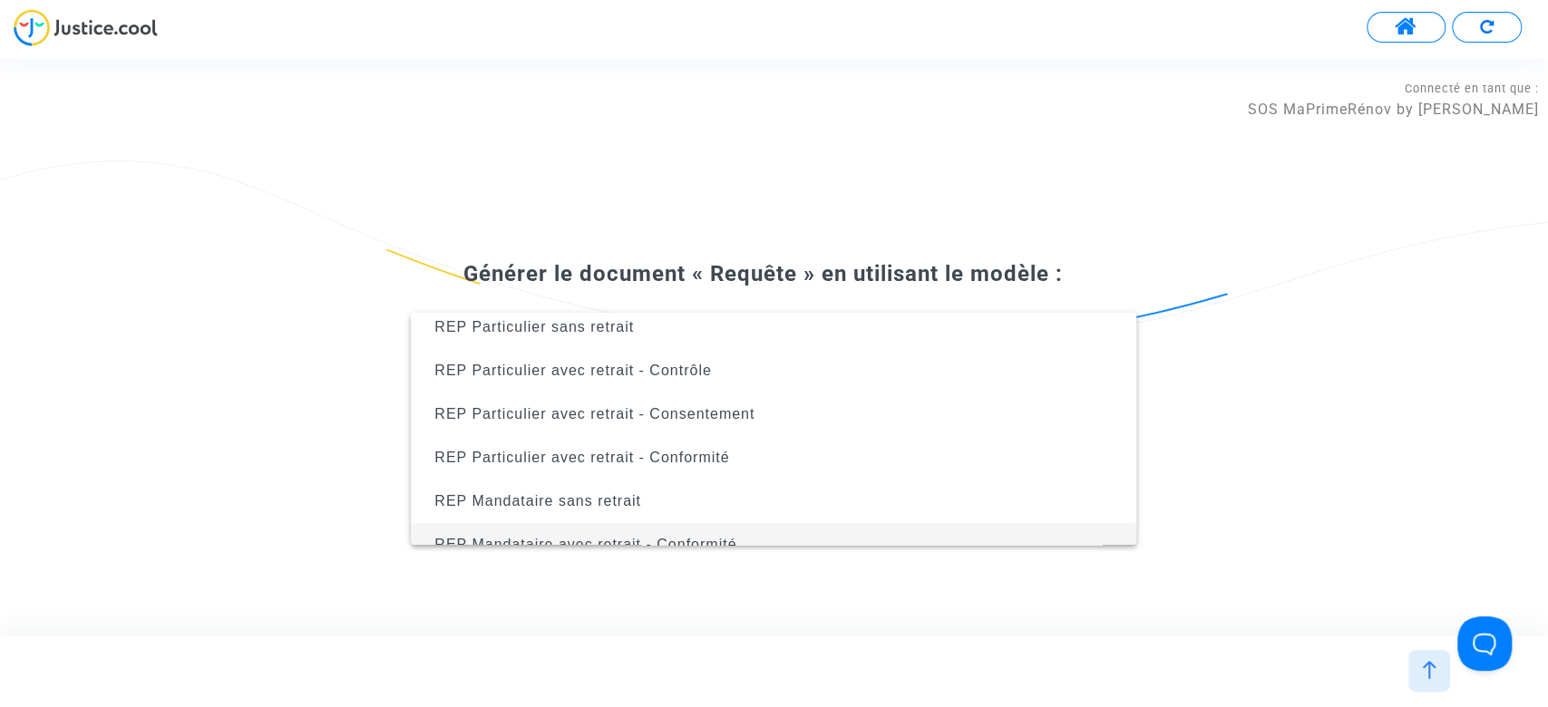
scroll to position [595, 0]
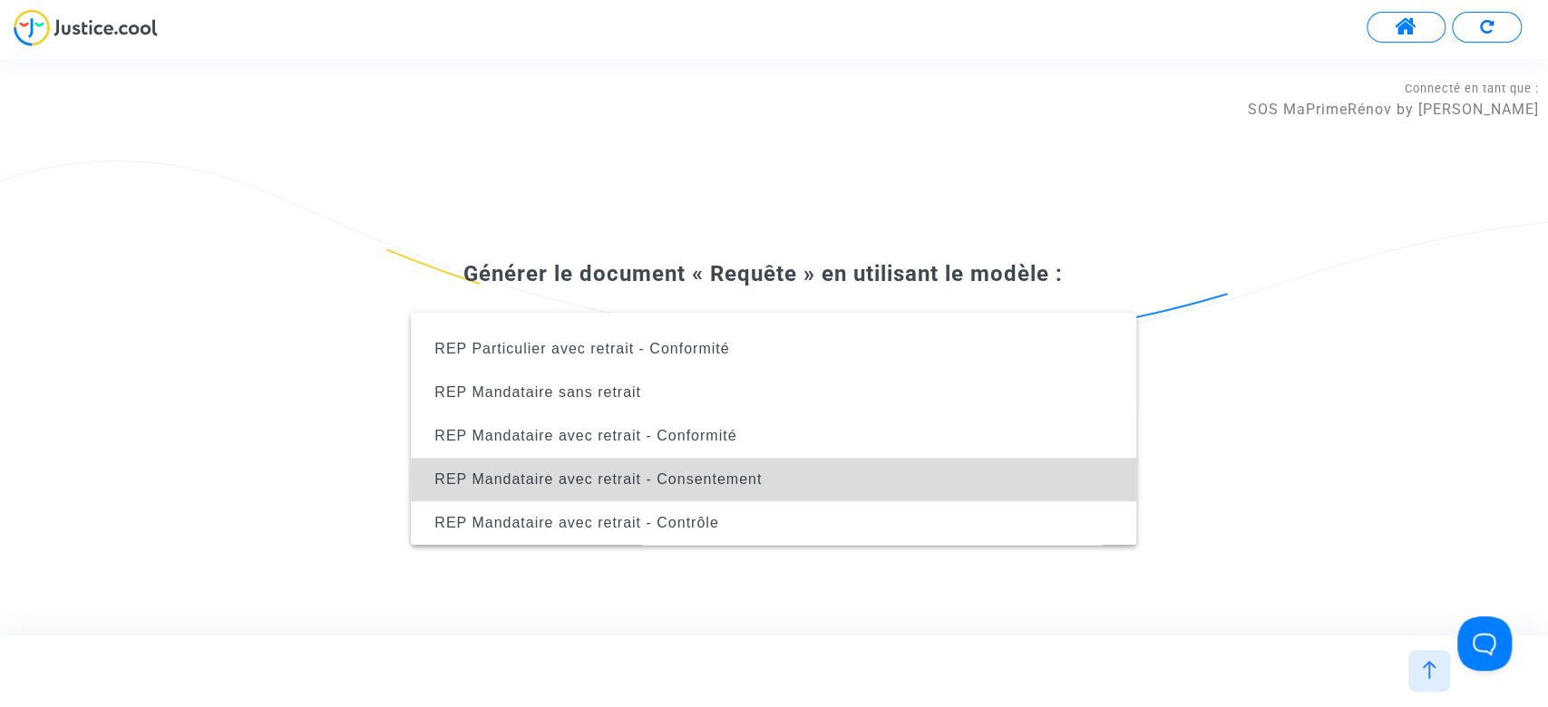
click at [803, 478] on span "REP Mandataire avec retrait - Consentement" at bounding box center [773, 480] width 696 height 44
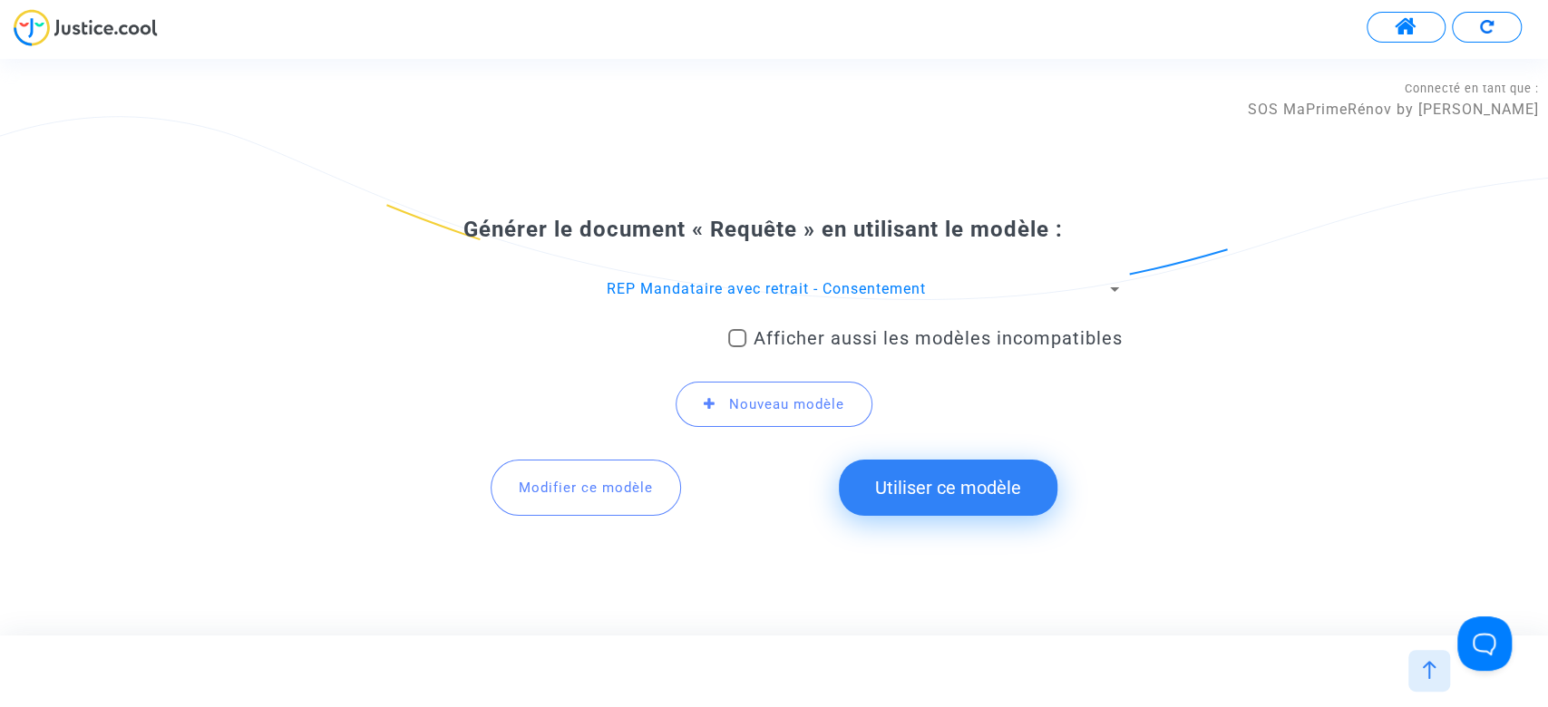
click at [961, 492] on button "Utiliser ce modèle" at bounding box center [948, 488] width 219 height 56
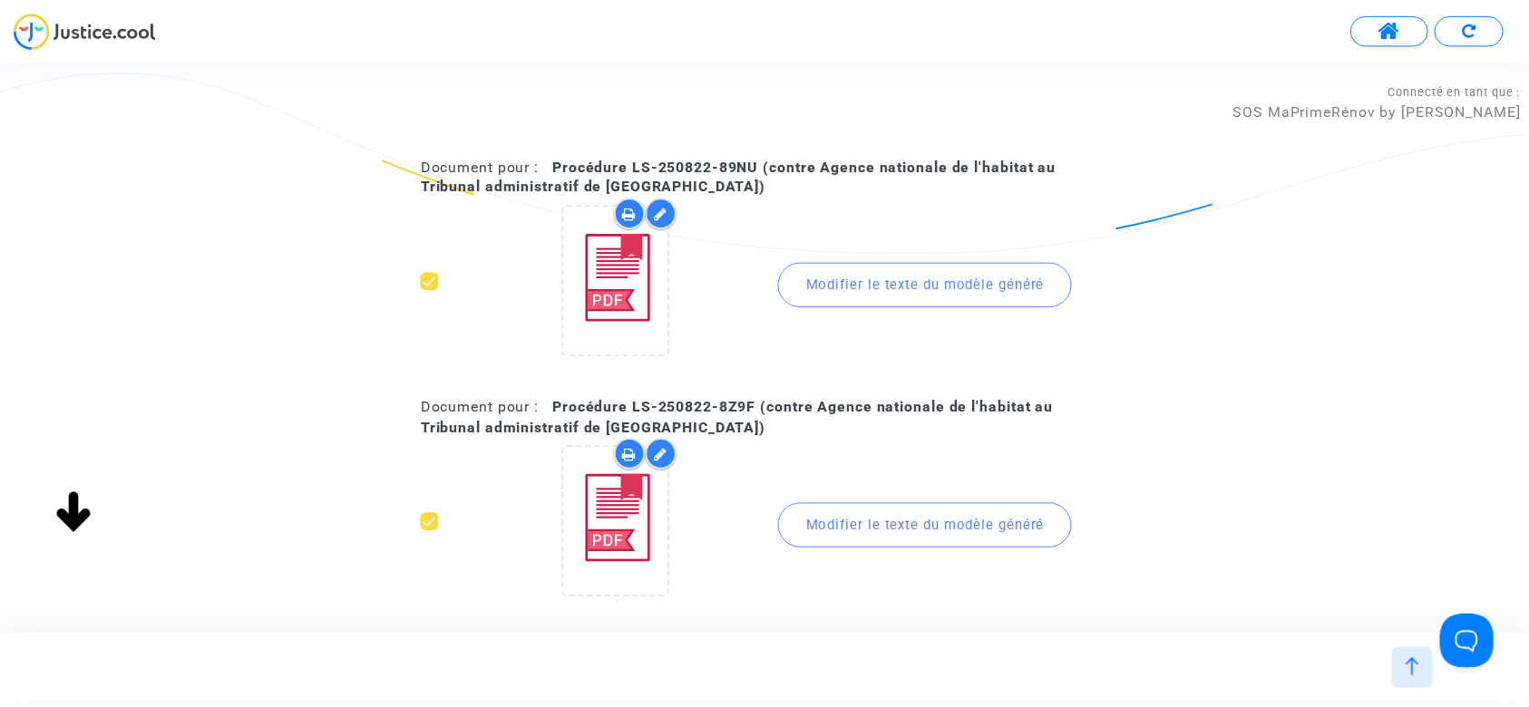
scroll to position [673, 0]
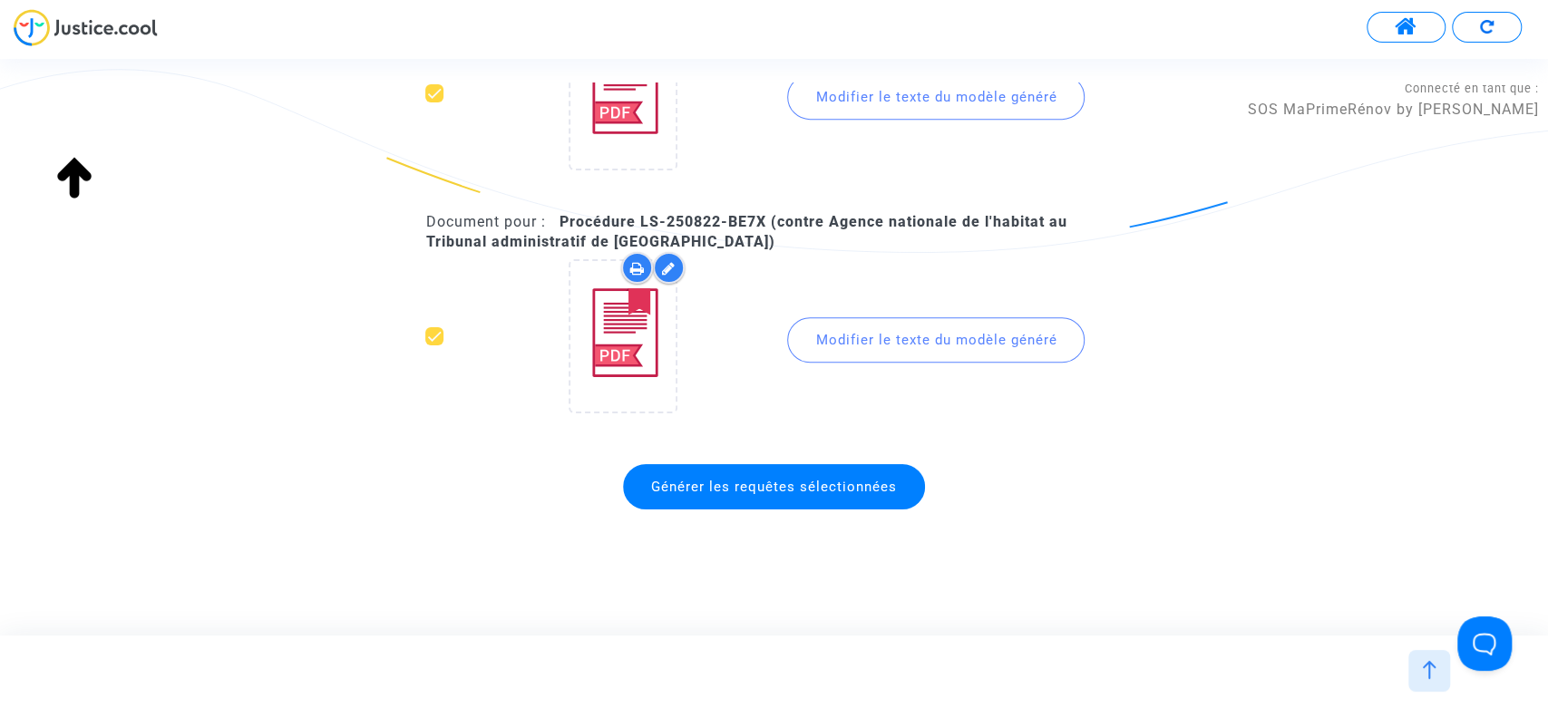
click at [677, 475] on span "Générer les requêtes sélectionnées" at bounding box center [774, 486] width 302 height 45
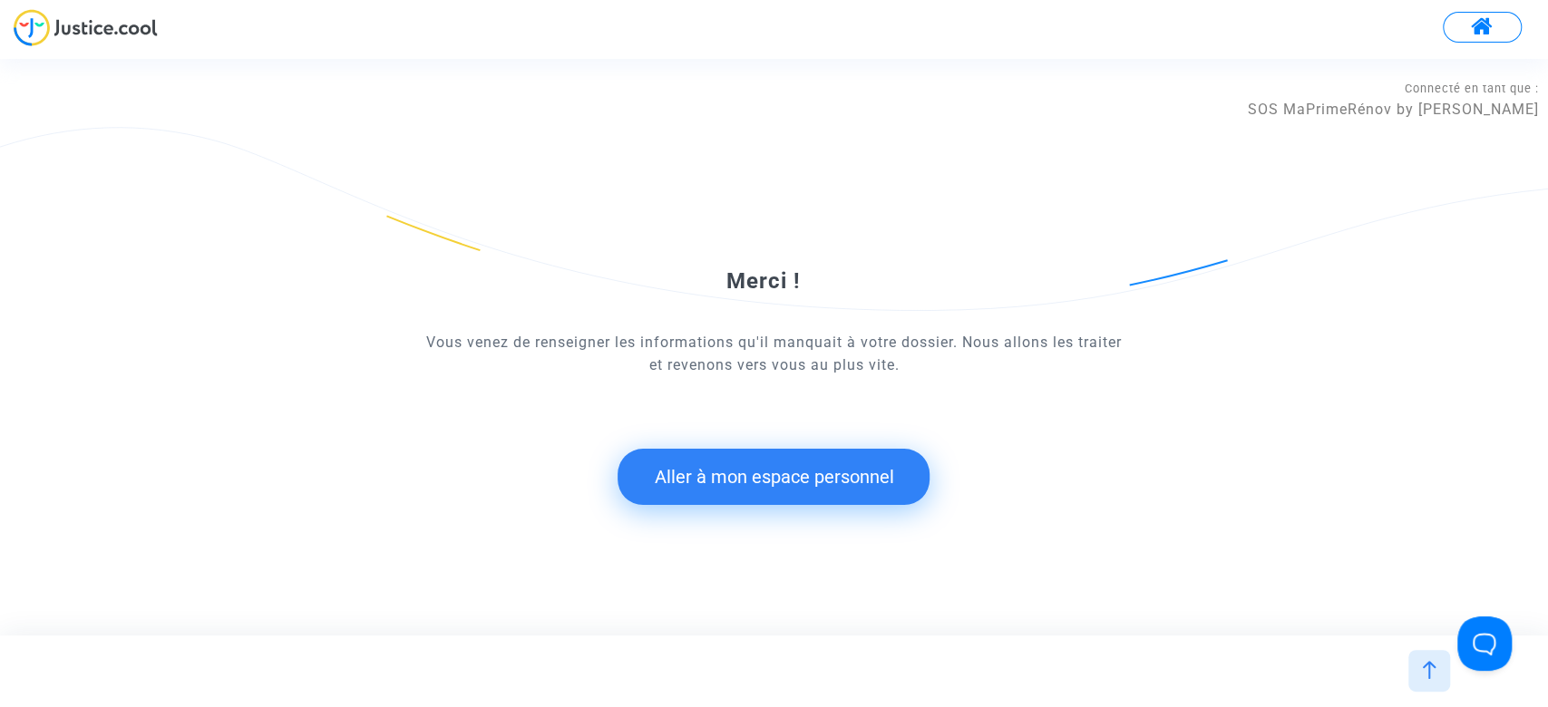
drag, startPoint x: 852, startPoint y: 477, endPoint x: 842, endPoint y: 478, distance: 10.9
click at [842, 478] on button "Aller à mon espace personnel" at bounding box center [774, 477] width 312 height 56
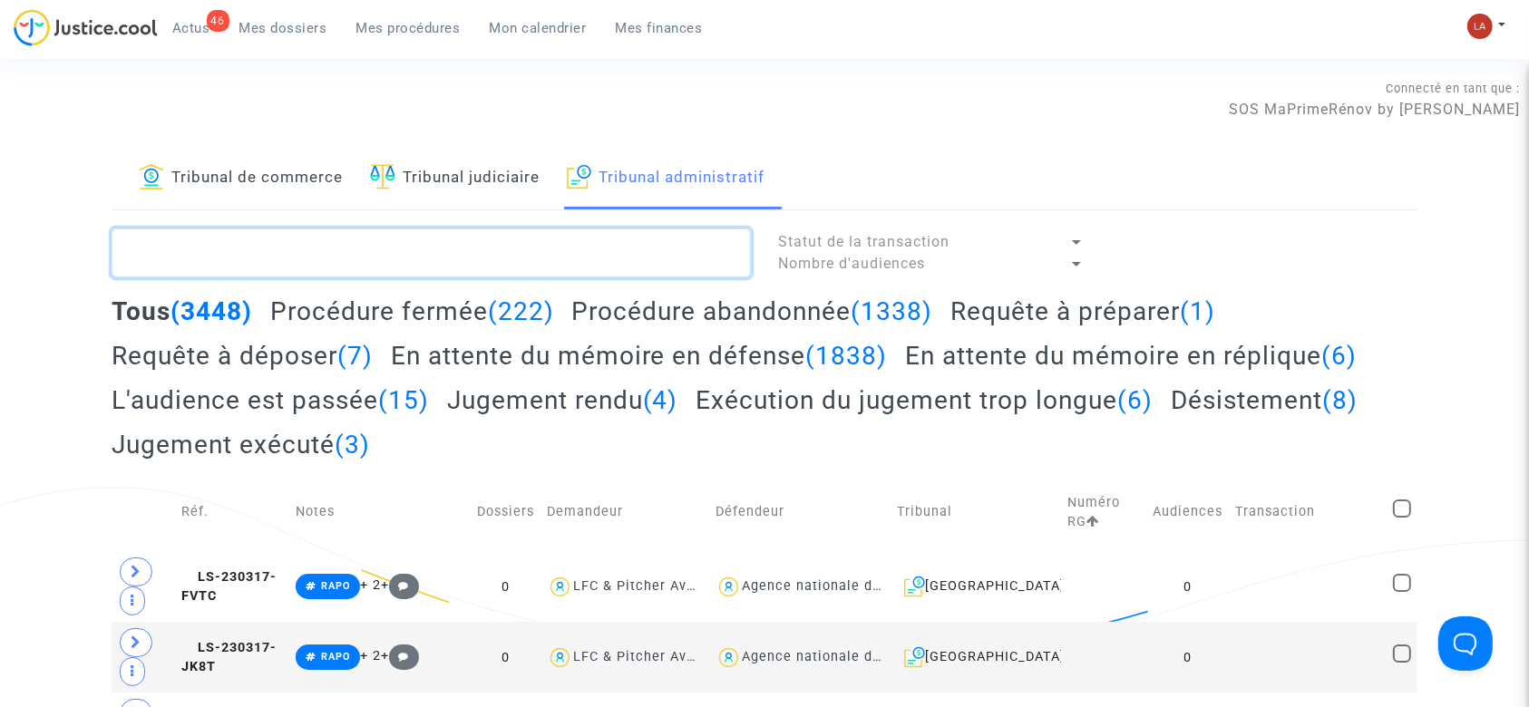
click at [505, 240] on textarea at bounding box center [431, 253] width 639 height 49
type textarea """
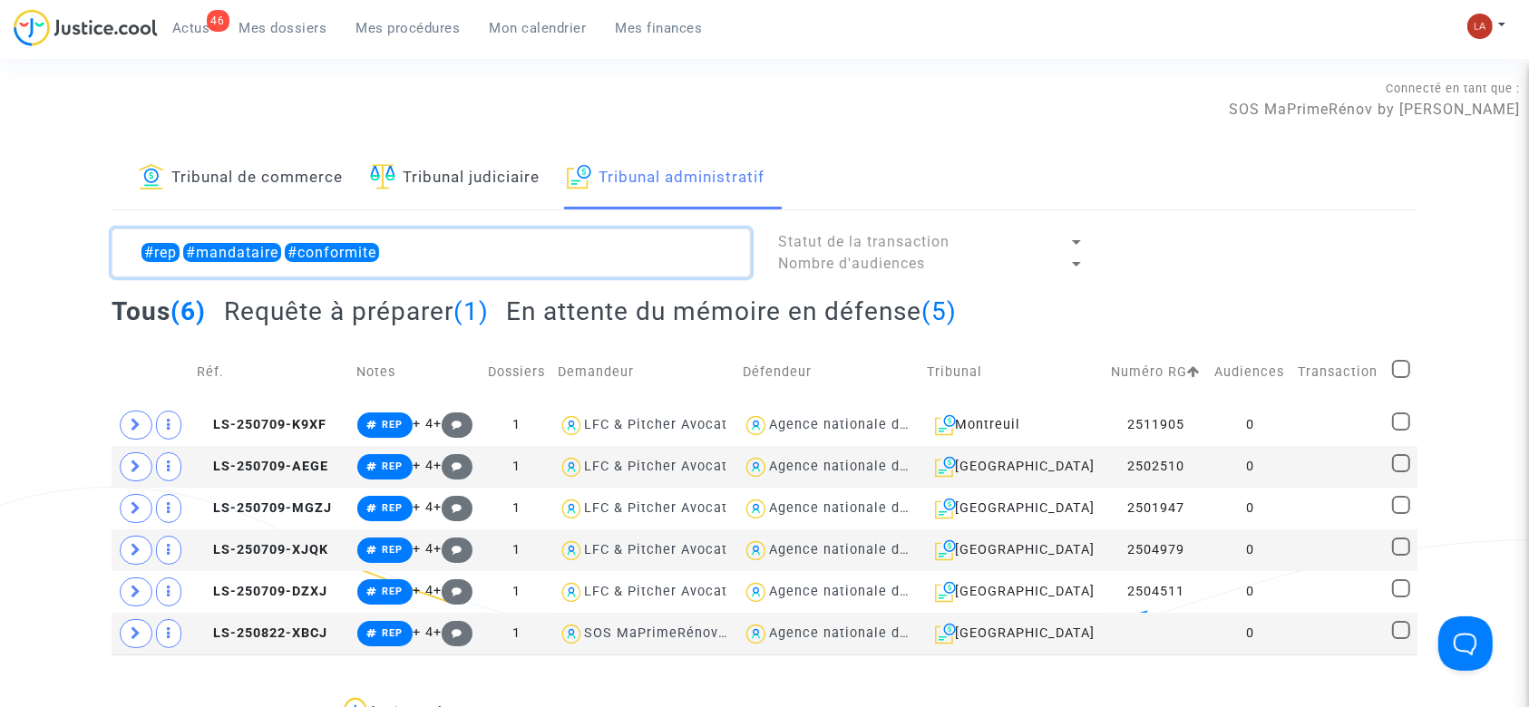
type textarea "#rep #mandataire #conformite"
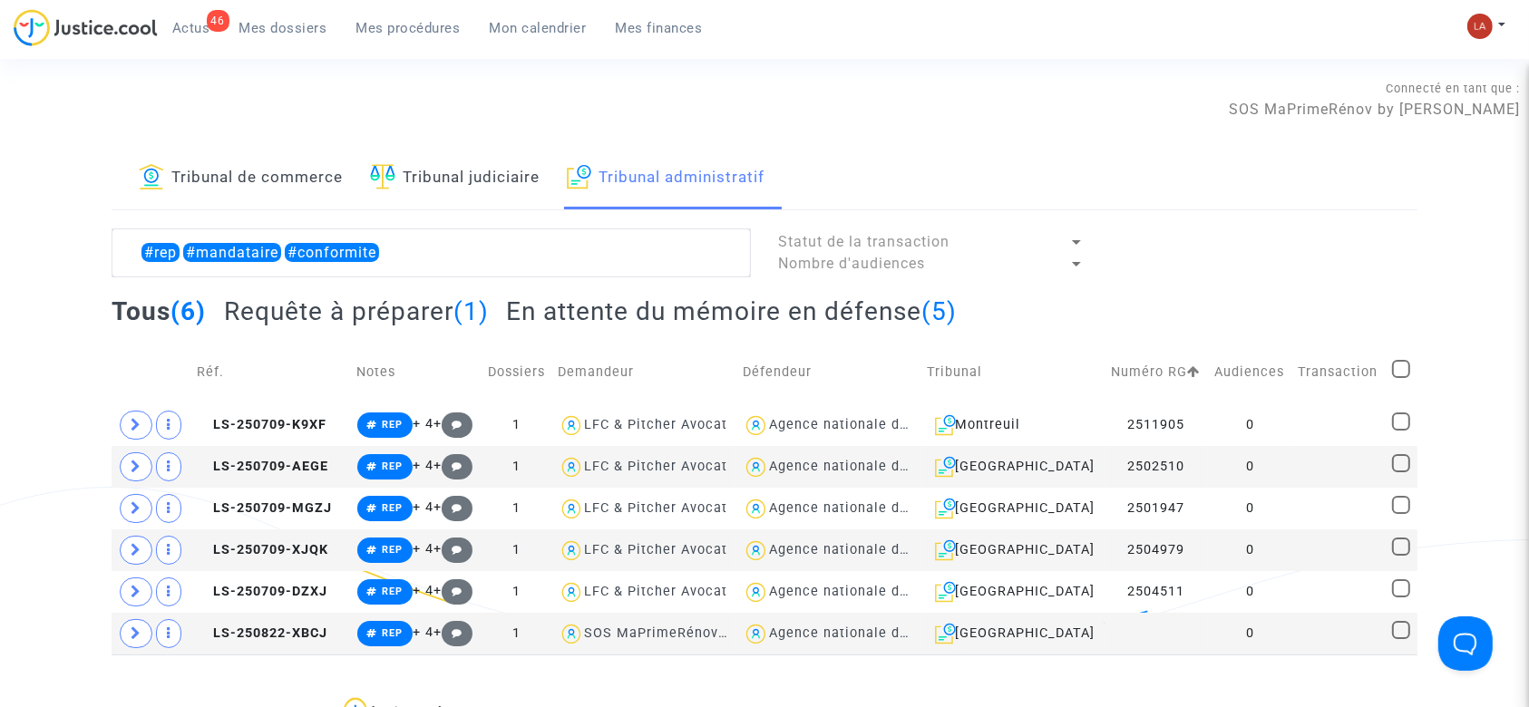
click at [443, 306] on h2 "Requête à préparer (1)" at bounding box center [356, 312] width 265 height 32
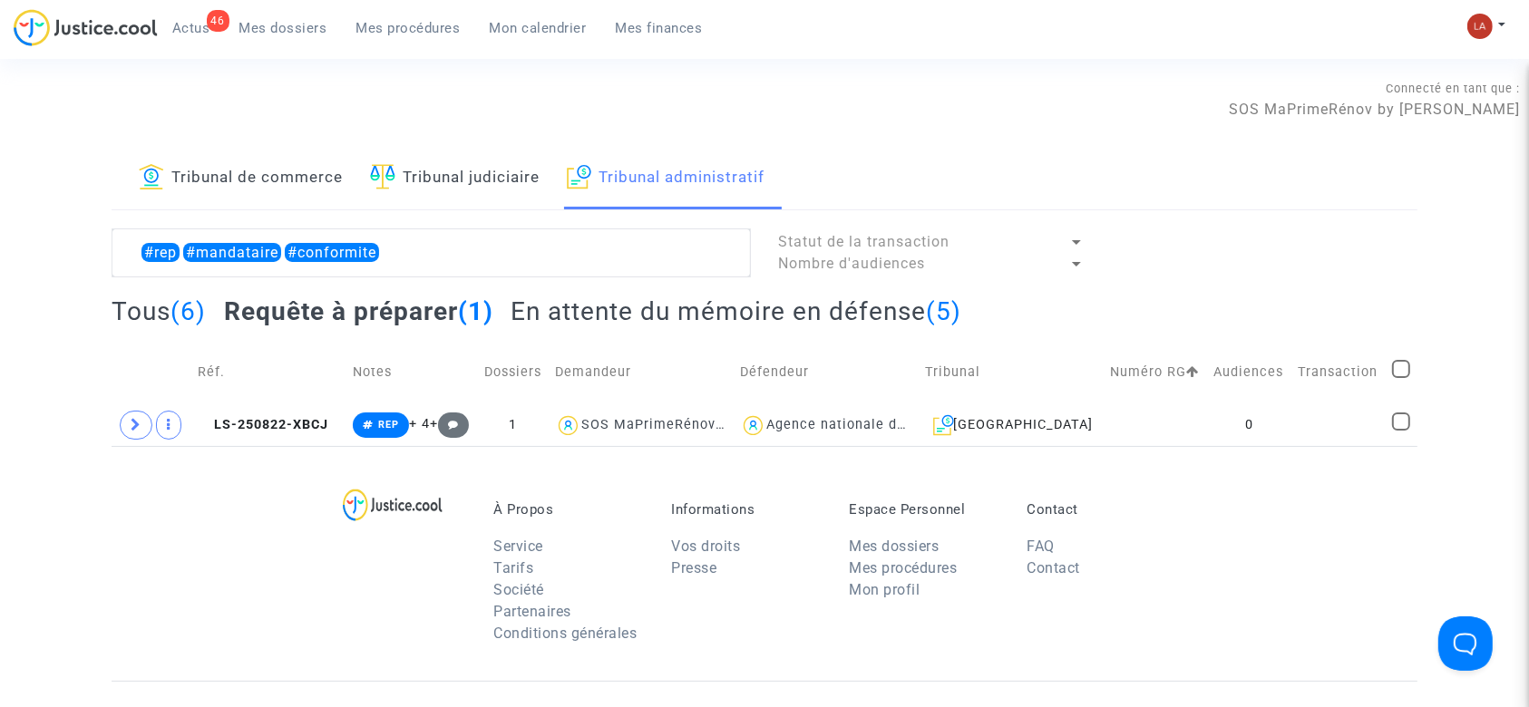
click at [1403, 360] on span at bounding box center [1401, 369] width 18 height 18
click at [1401, 378] on input "checkbox" at bounding box center [1400, 378] width 1 height 1
checkbox input "true"
click at [1295, 240] on div "Sélection (1)" at bounding box center [1348, 251] width 136 height 45
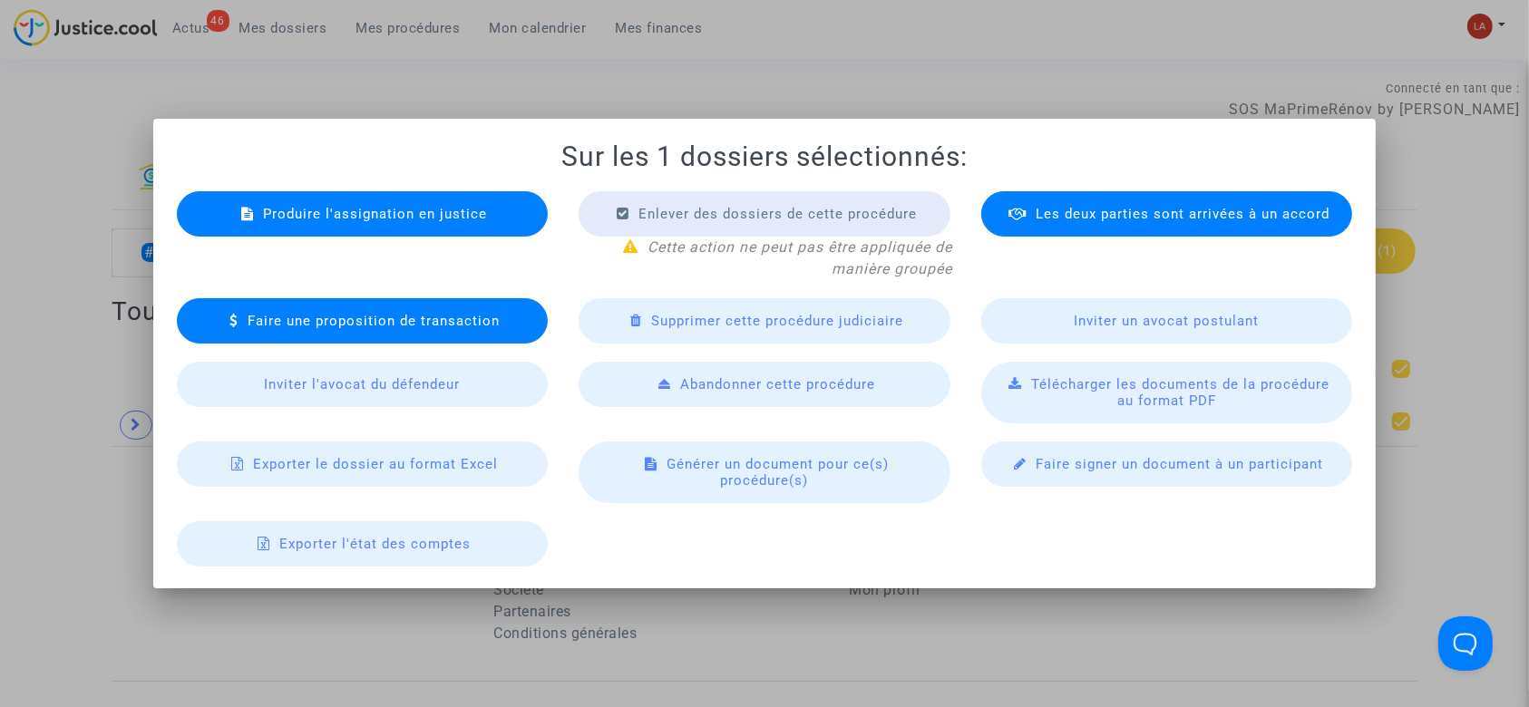
click at [296, 221] on span "Produire l'assignation en justice" at bounding box center [375, 214] width 224 height 16
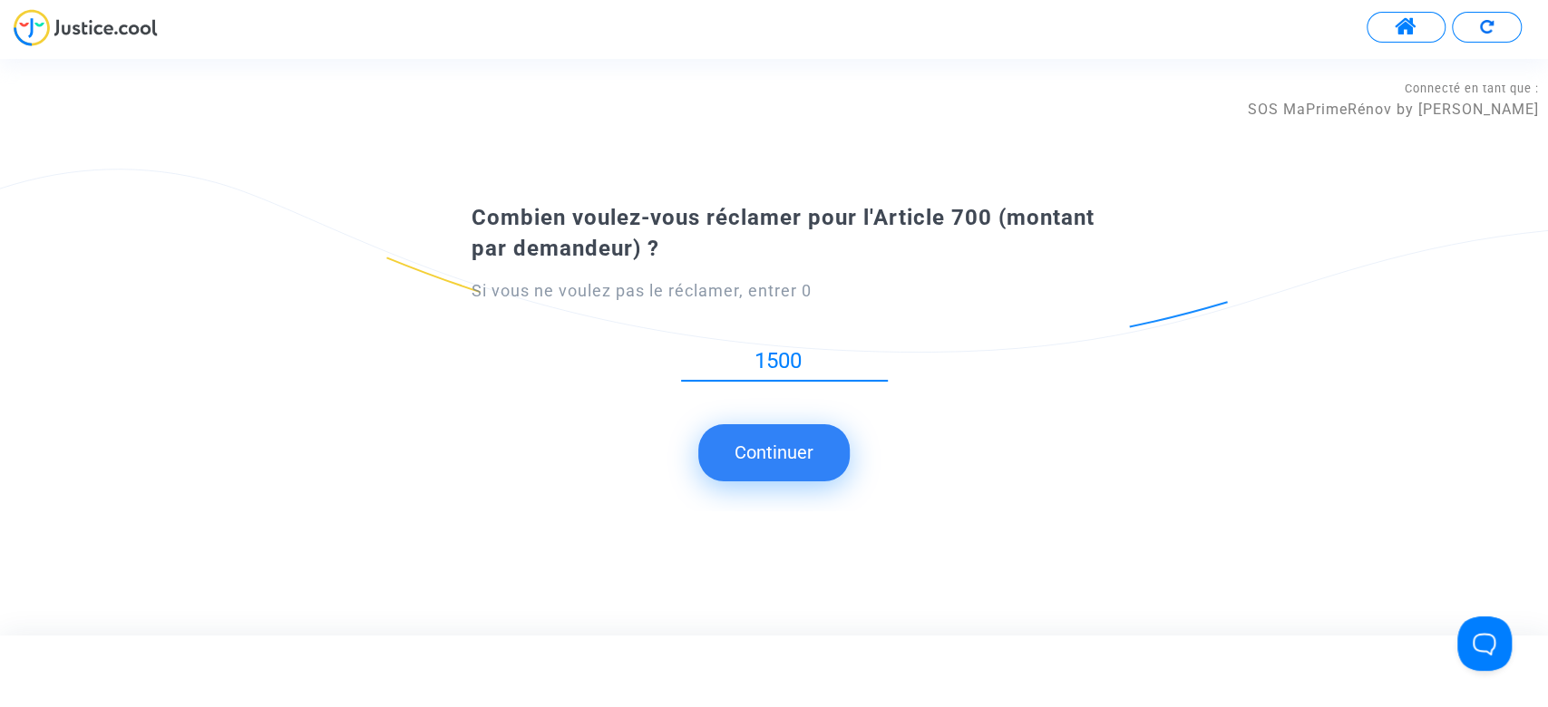
type input "1500"
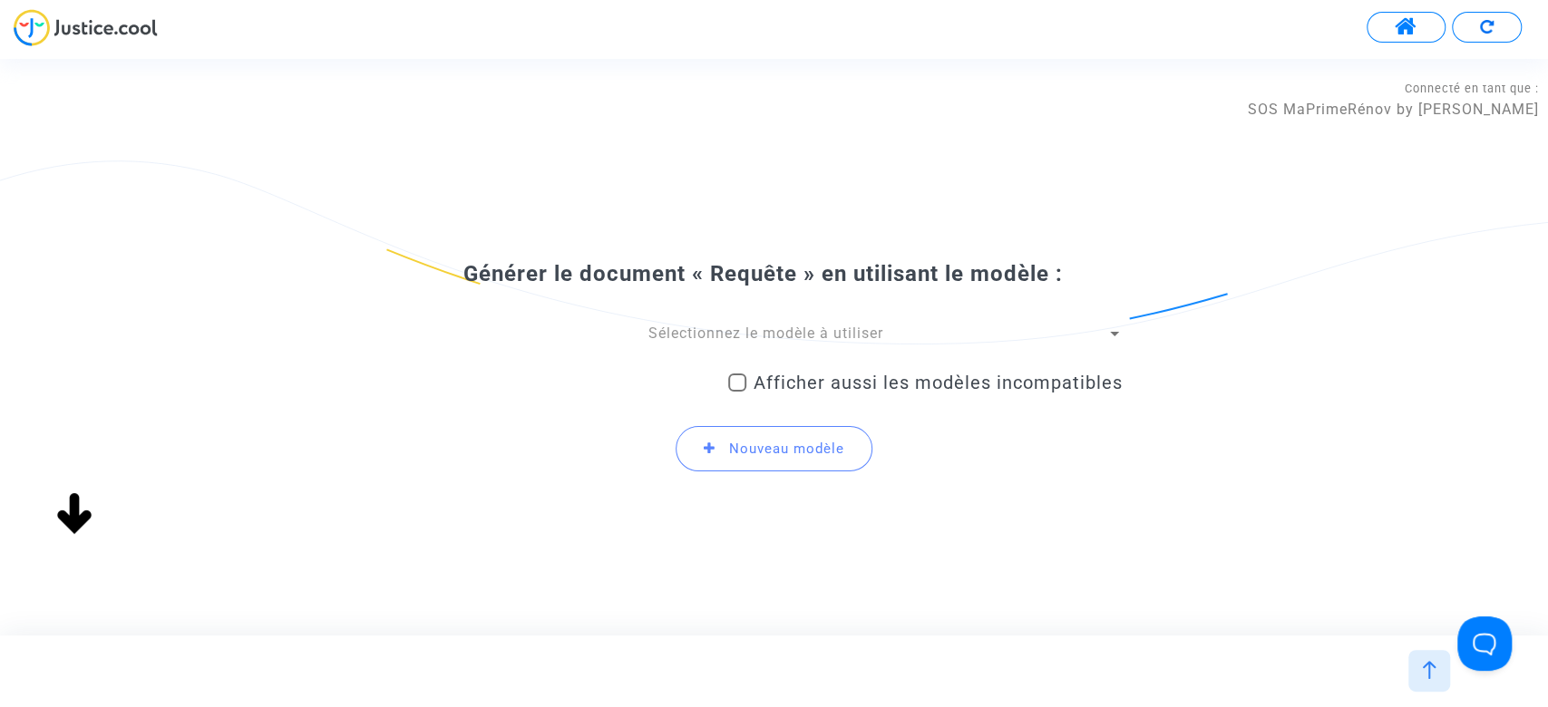
click at [751, 329] on span "Sélectionnez le modèle à utiliser" at bounding box center [765, 333] width 235 height 17
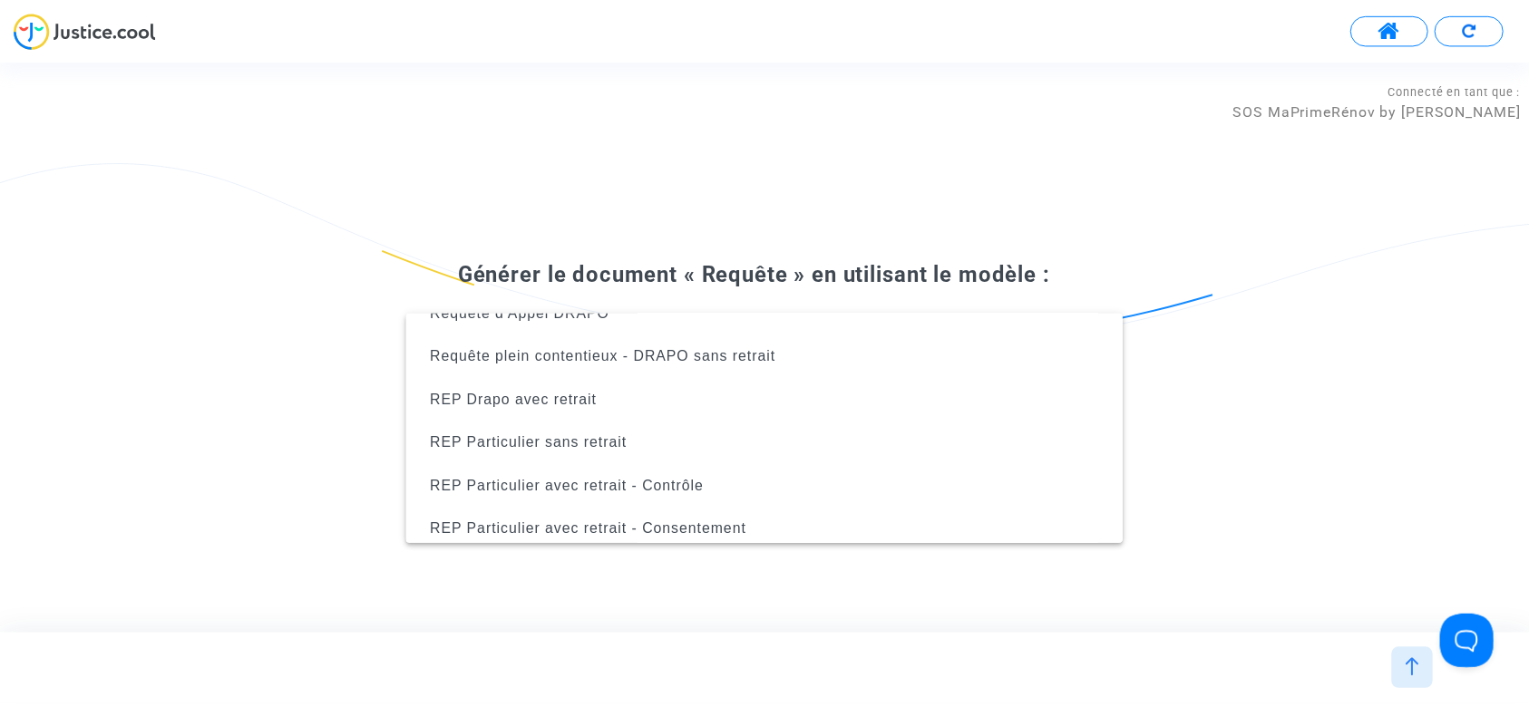
scroll to position [595, 0]
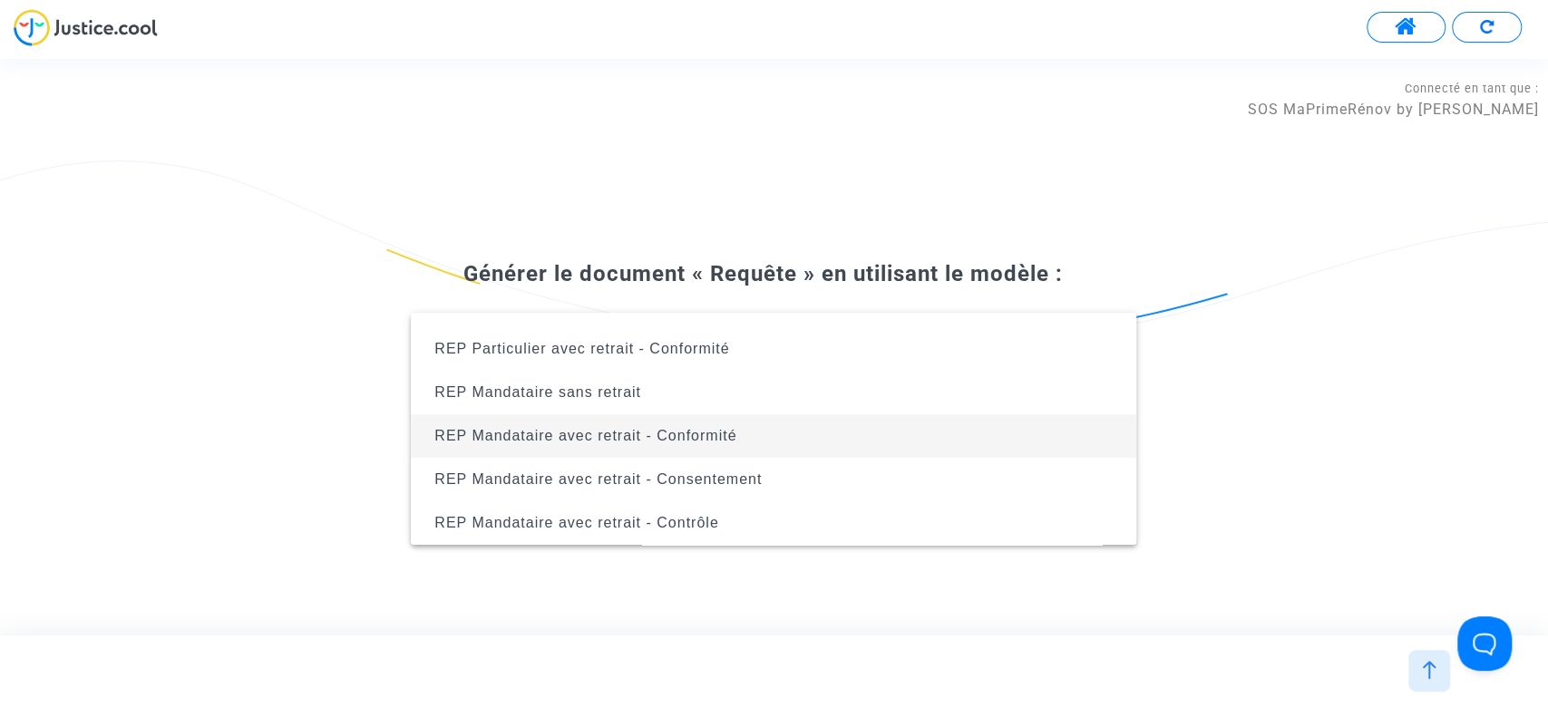
click at [663, 433] on span "REP Mandataire avec retrait - Conformité" at bounding box center [585, 435] width 302 height 15
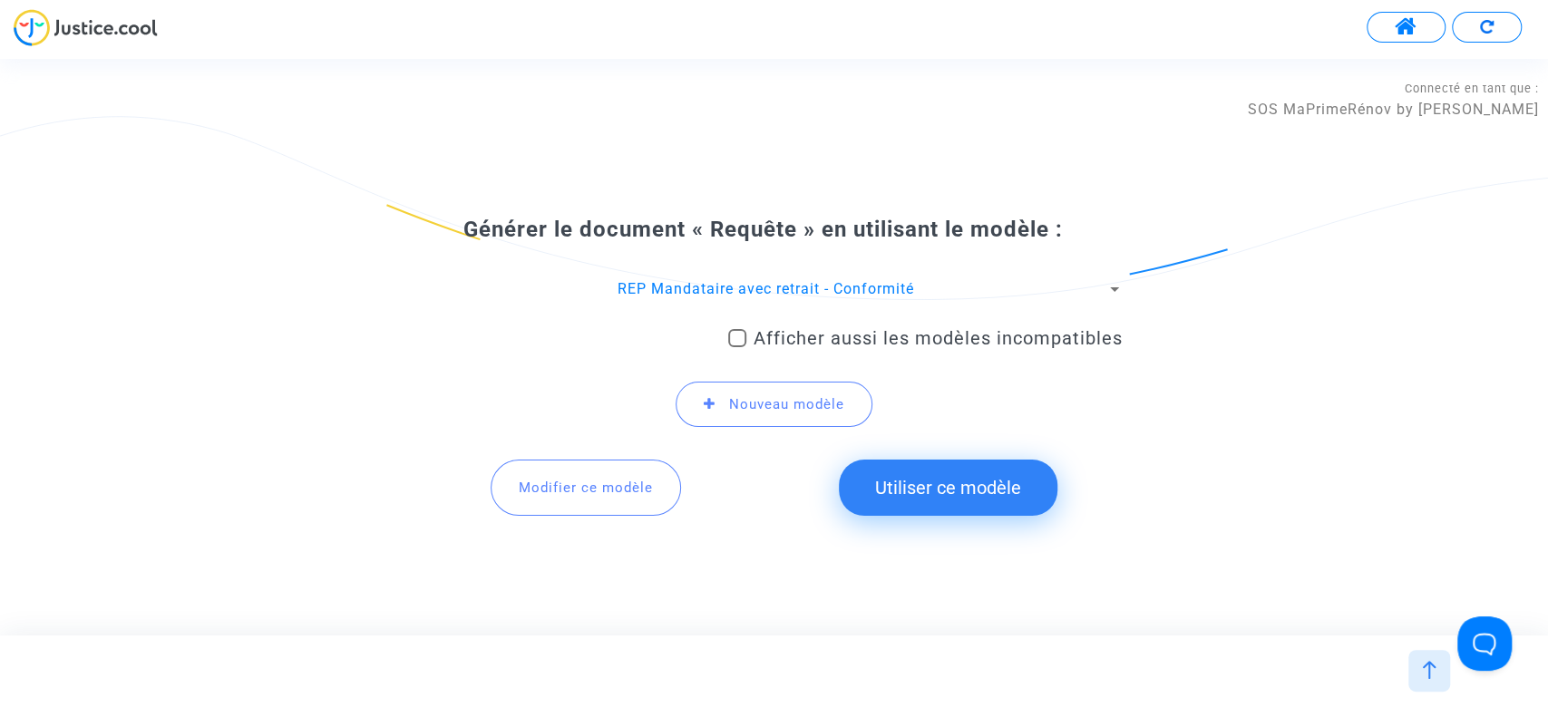
click at [934, 481] on button "Utiliser ce modèle" at bounding box center [948, 488] width 219 height 56
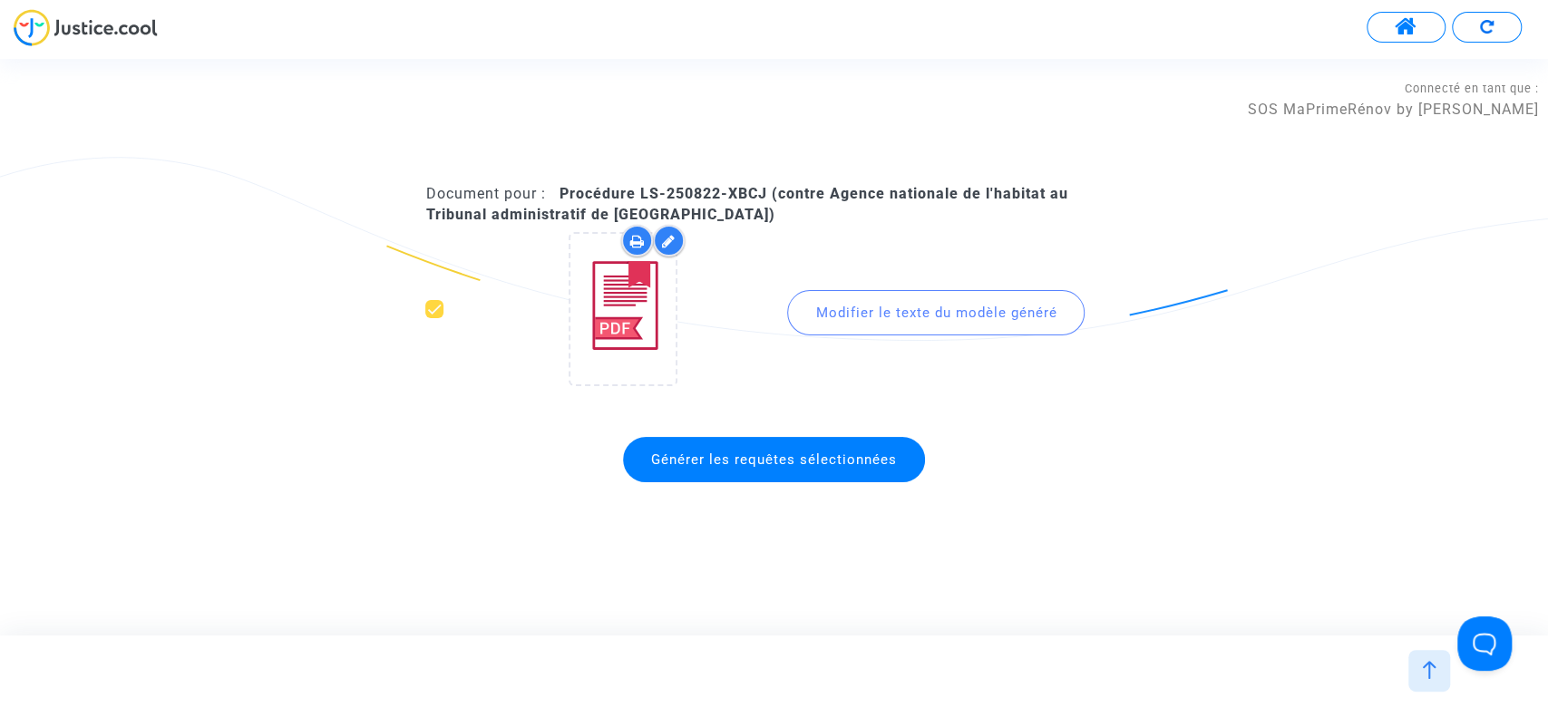
drag, startPoint x: 841, startPoint y: 462, endPoint x: 711, endPoint y: 456, distance: 129.8
click at [841, 463] on span "Générer les requêtes sélectionnées" at bounding box center [774, 460] width 246 height 16
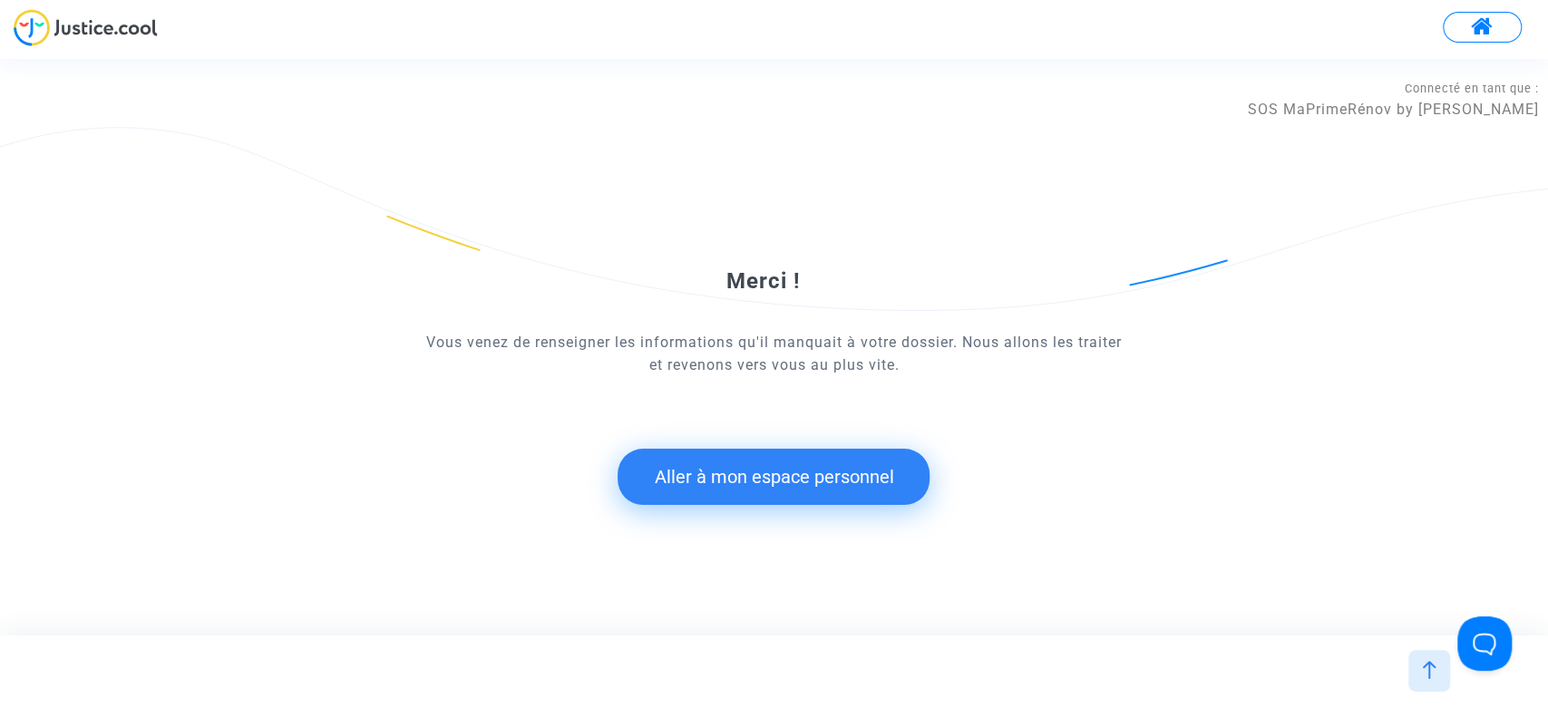
click at [757, 466] on button "Aller à mon espace personnel" at bounding box center [774, 477] width 312 height 56
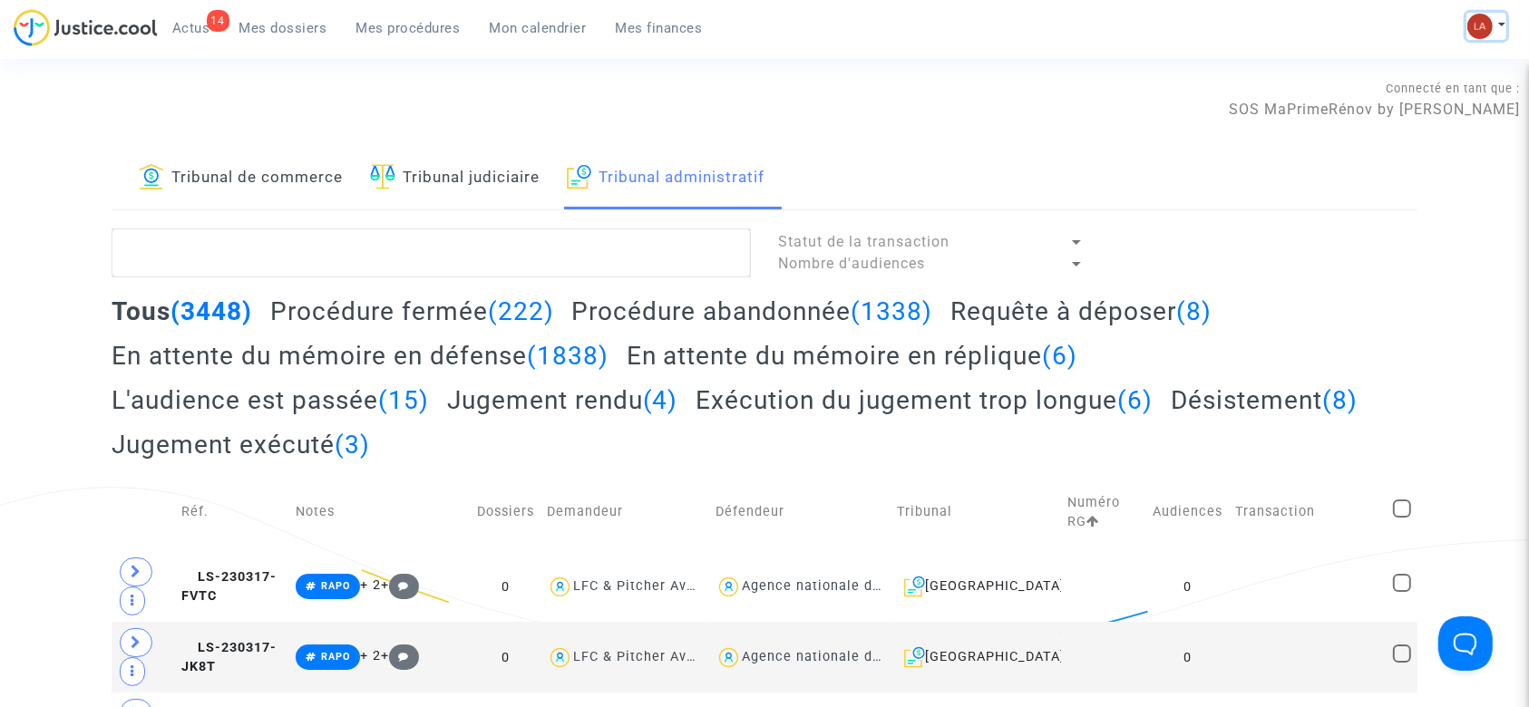
drag, startPoint x: 1487, startPoint y: 30, endPoint x: 1474, endPoint y: 44, distance: 19.9
click at [1487, 31] on img at bounding box center [1479, 26] width 25 height 25
click at [1400, 98] on link "Changer de compte" at bounding box center [1413, 93] width 183 height 29
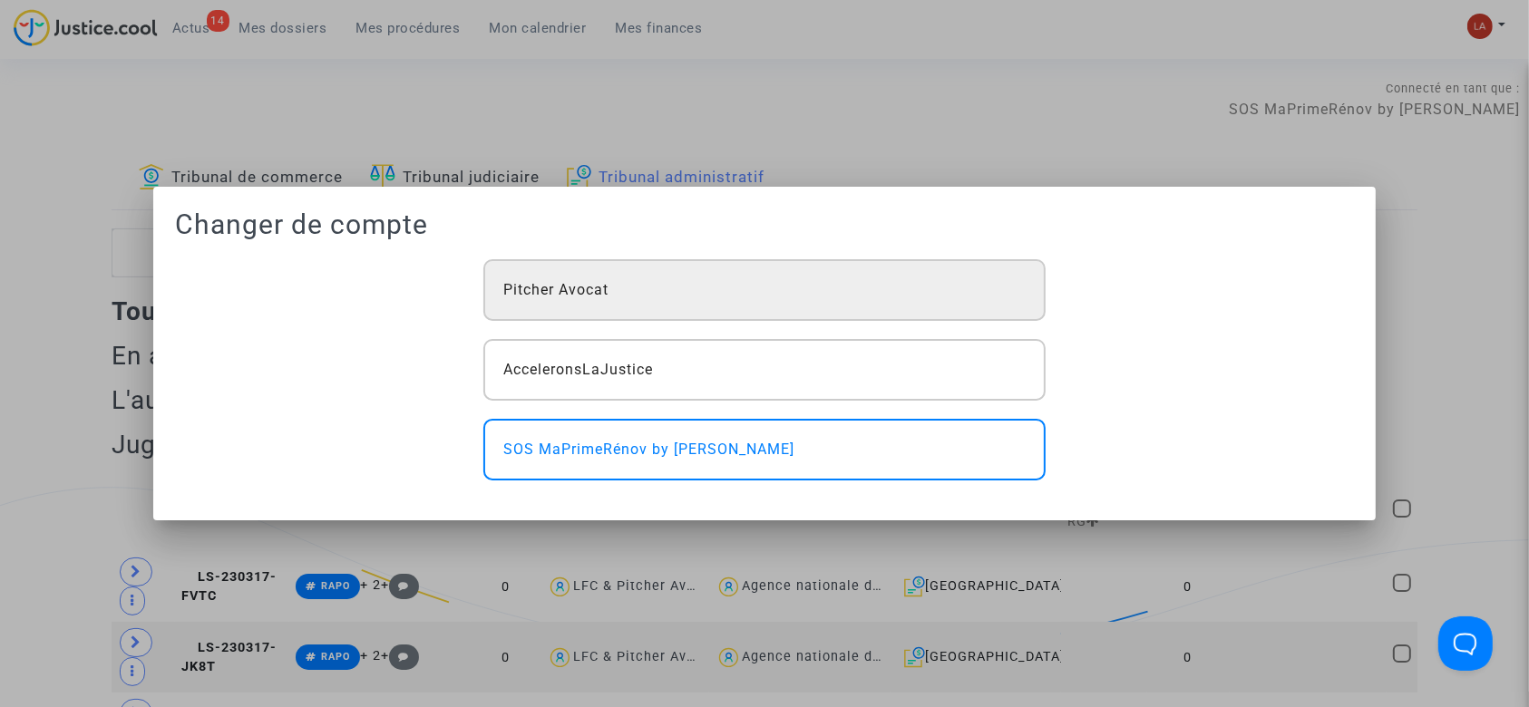
click at [601, 315] on div "Pitcher Avocat" at bounding box center [764, 290] width 562 height 62
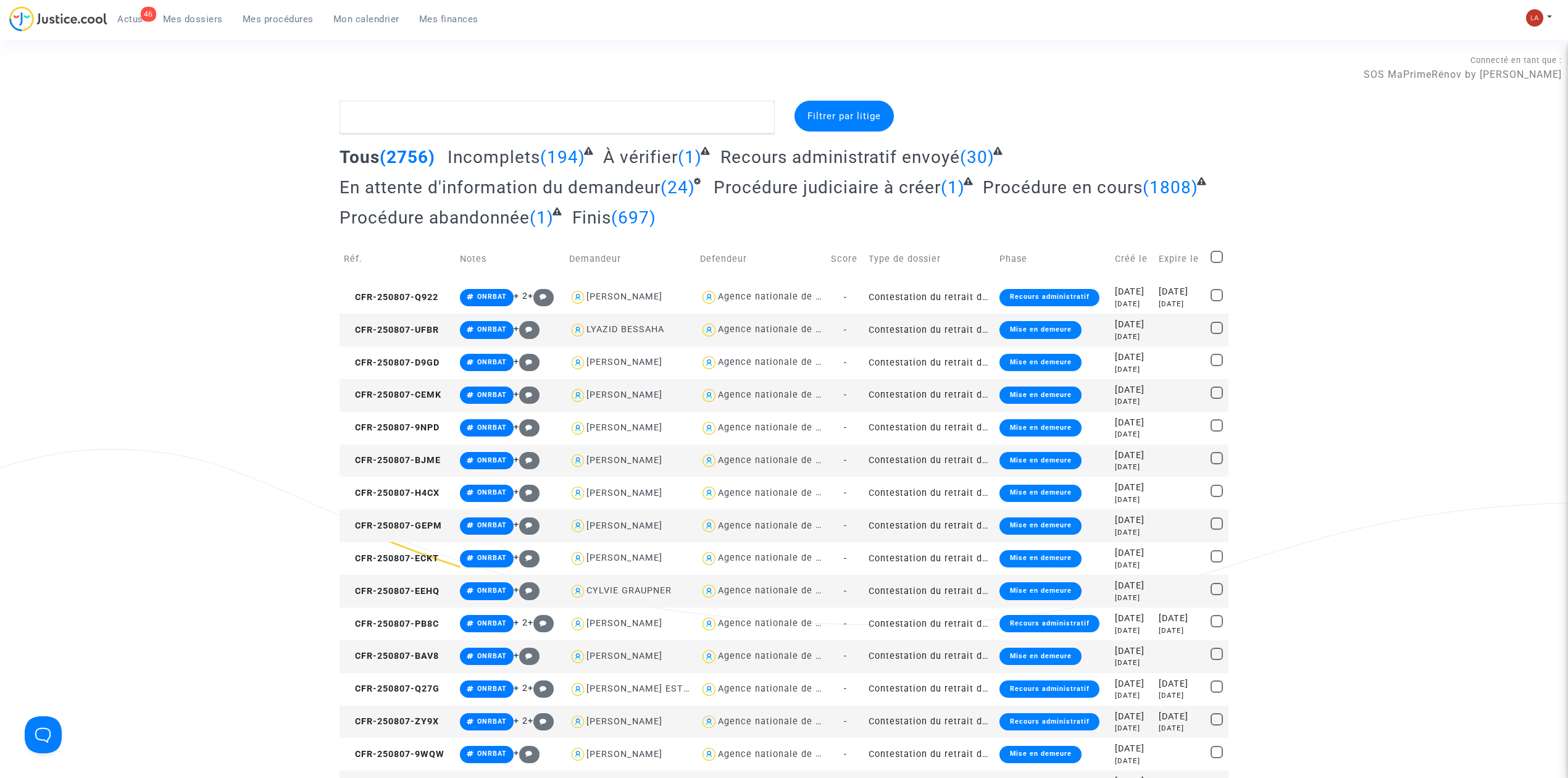
click at [302, 16] on span "Mes procédures" at bounding box center [278, 19] width 71 height 11
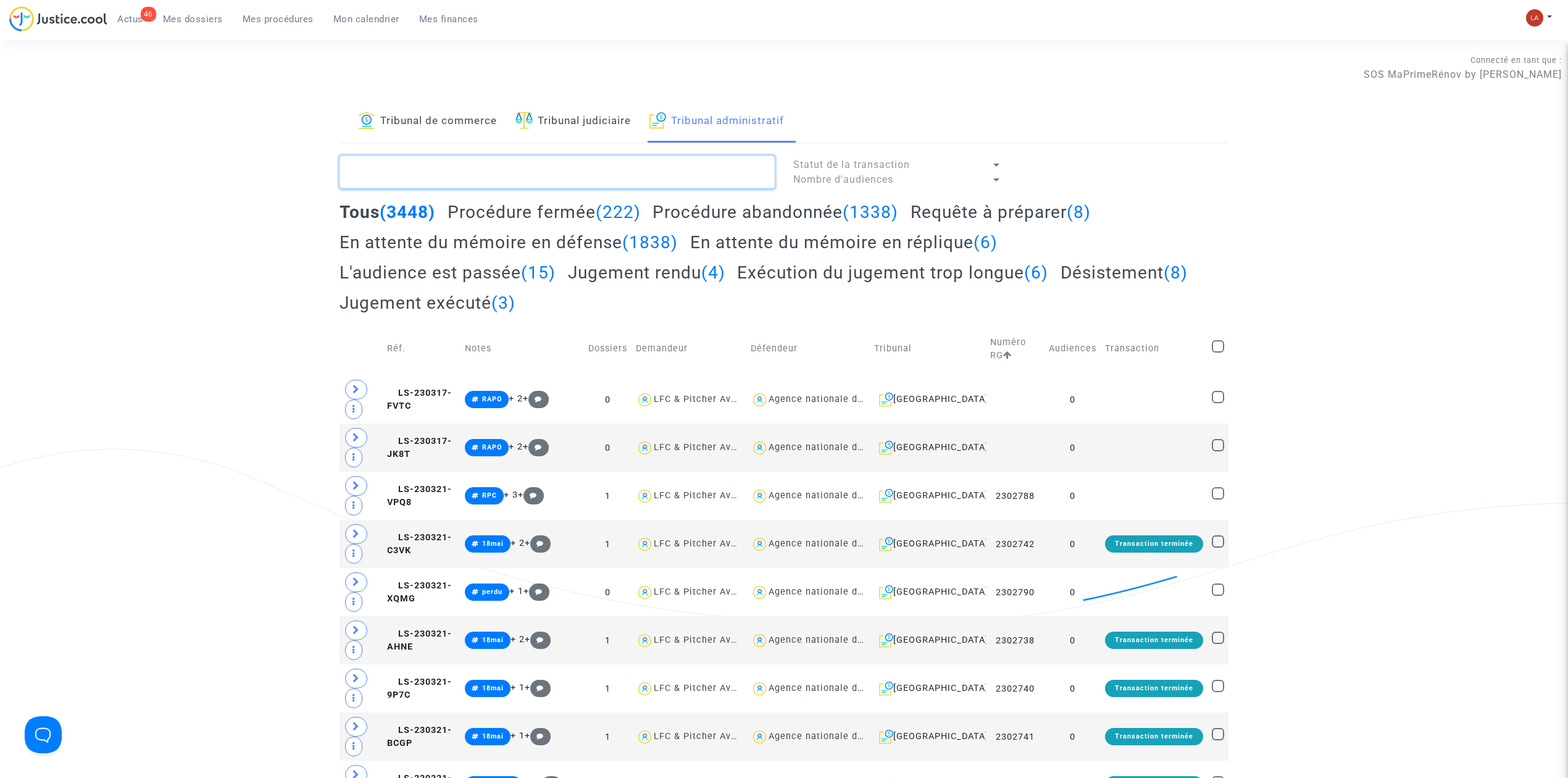
click at [656, 186] on textarea at bounding box center [557, 172] width 435 height 33
click at [1032, 215] on h2 "Requête à préparer (8)" at bounding box center [1001, 212] width 180 height 22
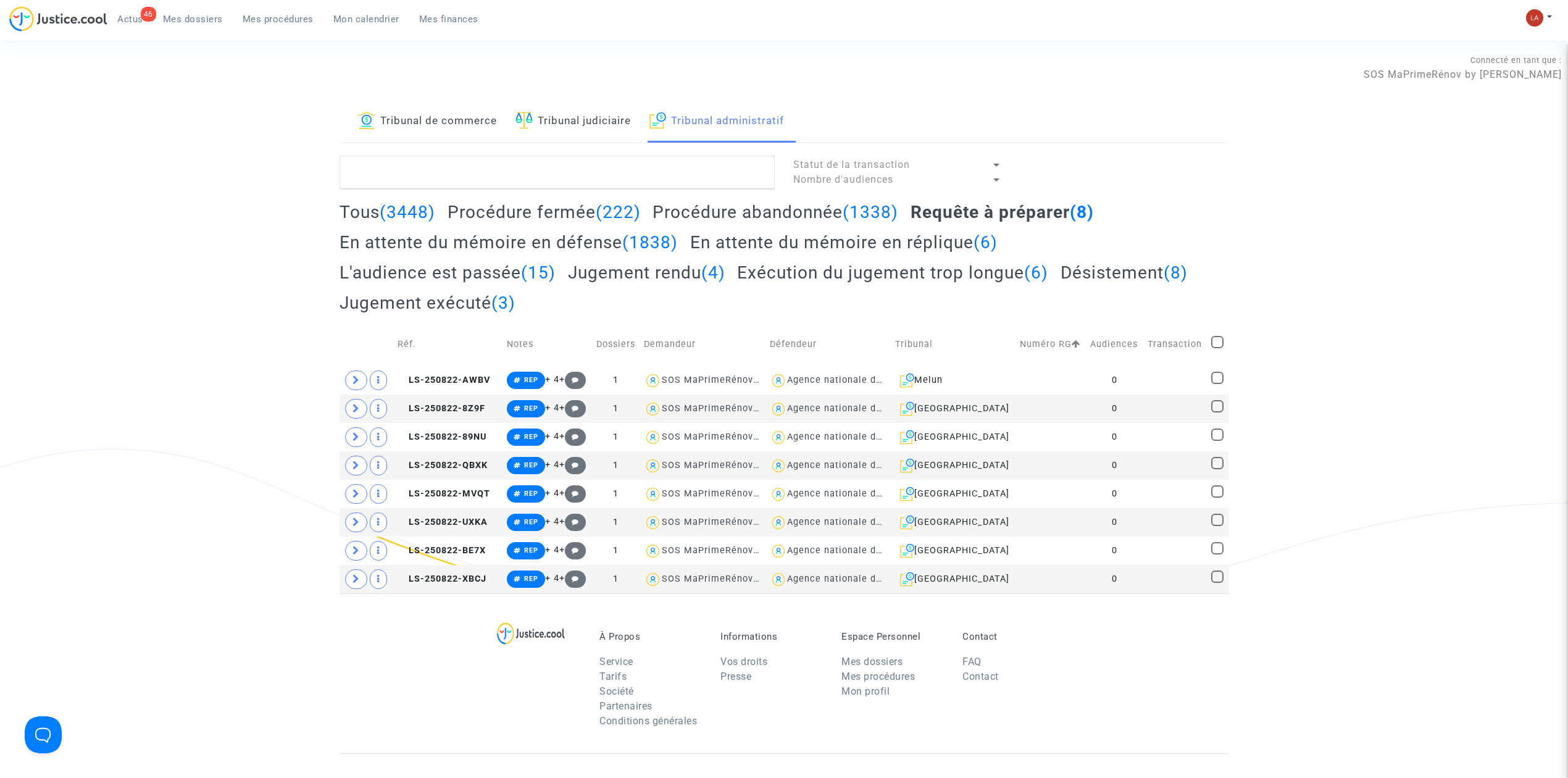
click at [722, 212] on h2 "Procédure abandonnée (1338)" at bounding box center [775, 212] width 246 height 22
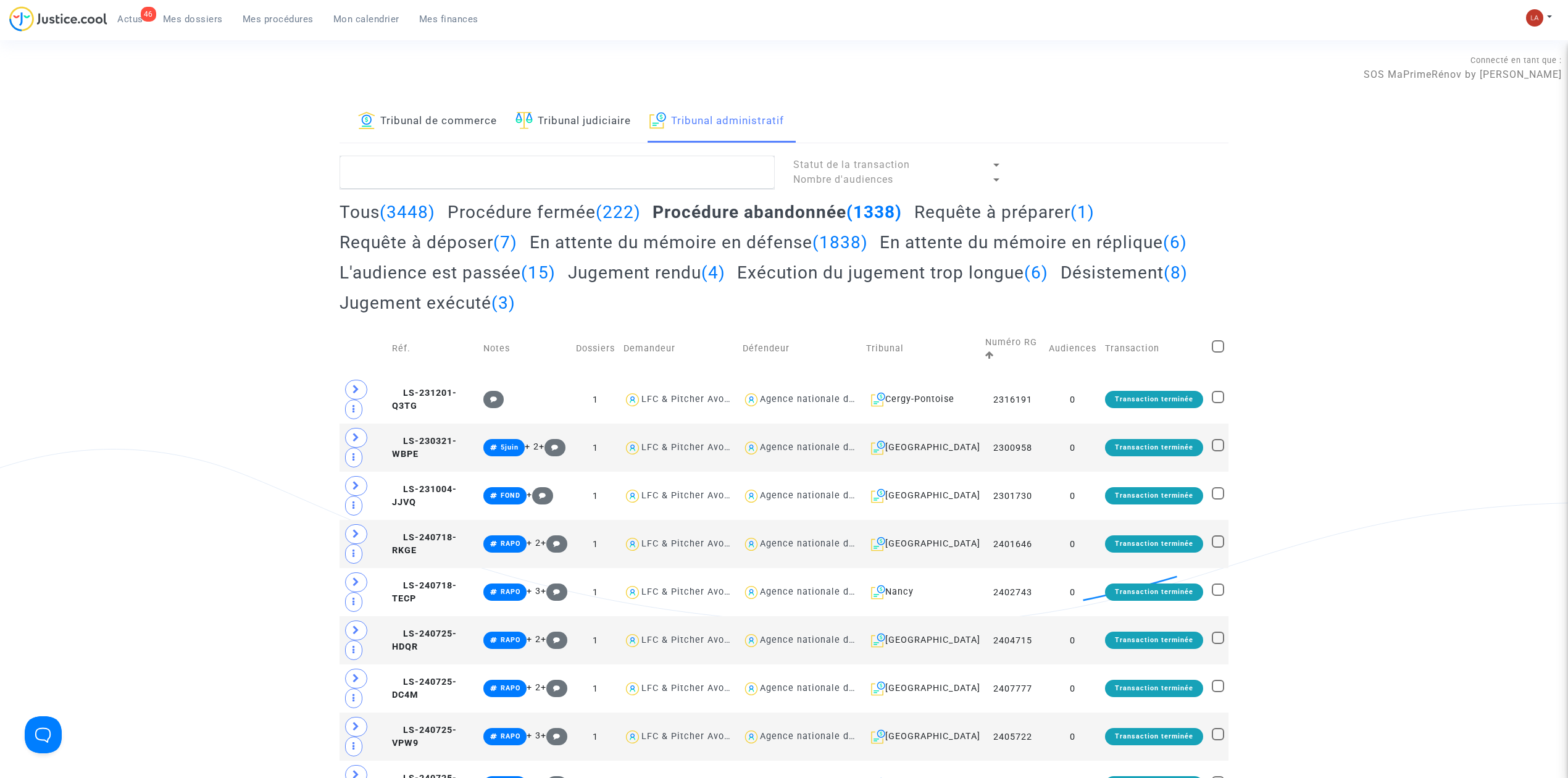
click at [958, 215] on h2 "Requête à préparer (1)" at bounding box center [1004, 212] width 180 height 22
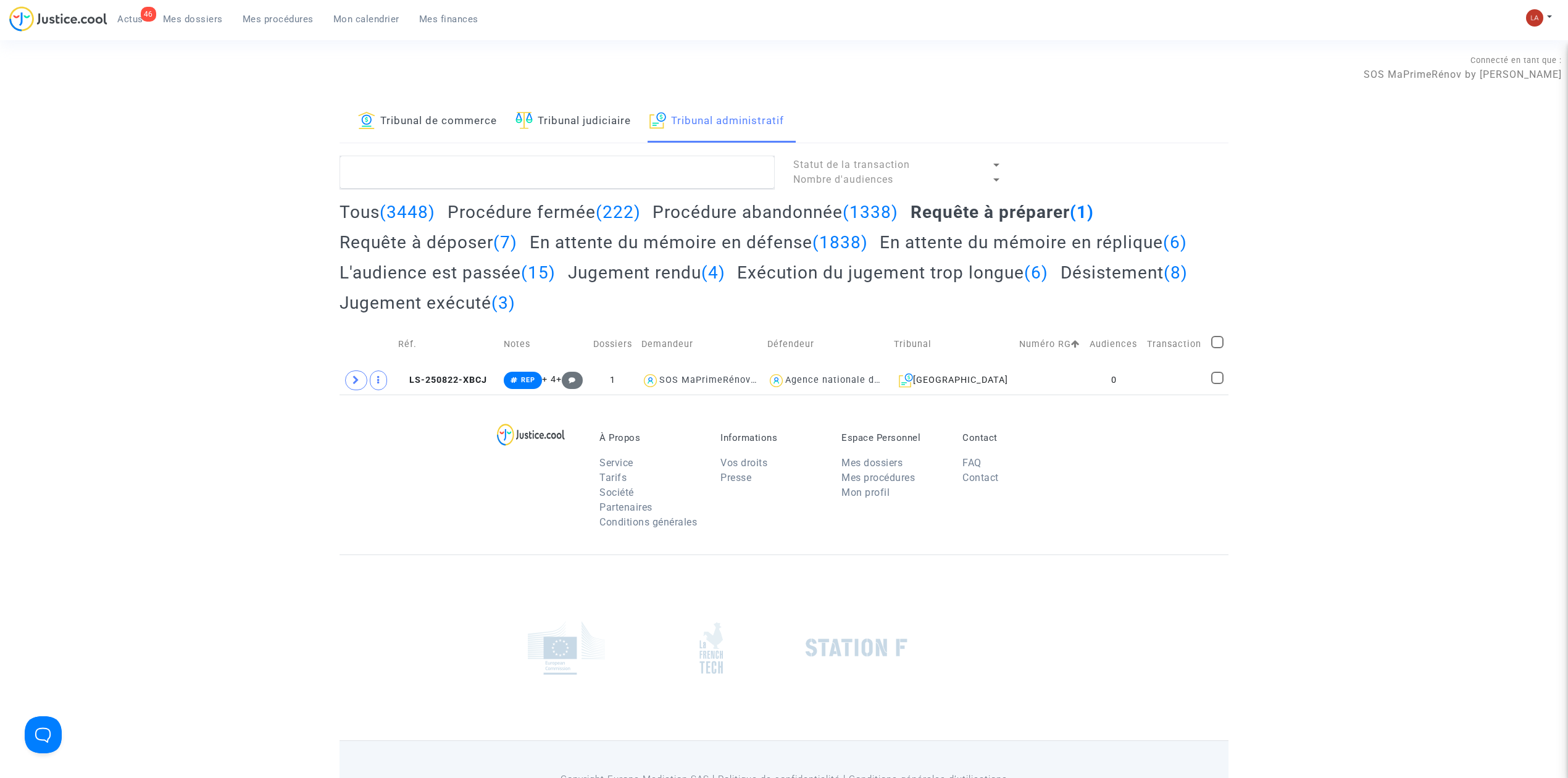
click at [186, 20] on span "Mes dossiers" at bounding box center [193, 19] width 60 height 11
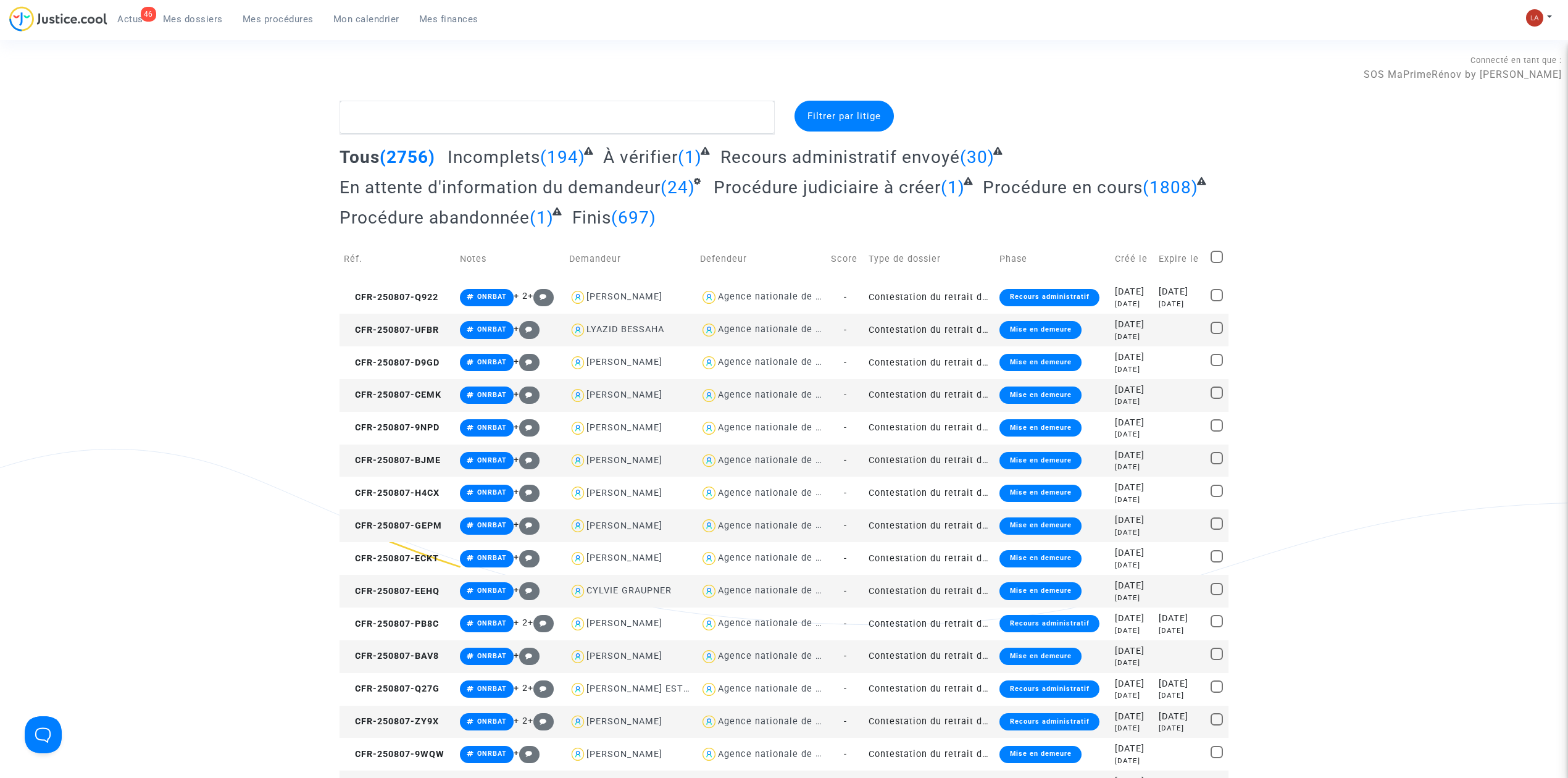
click at [136, 23] on span "Actus" at bounding box center [130, 19] width 26 height 11
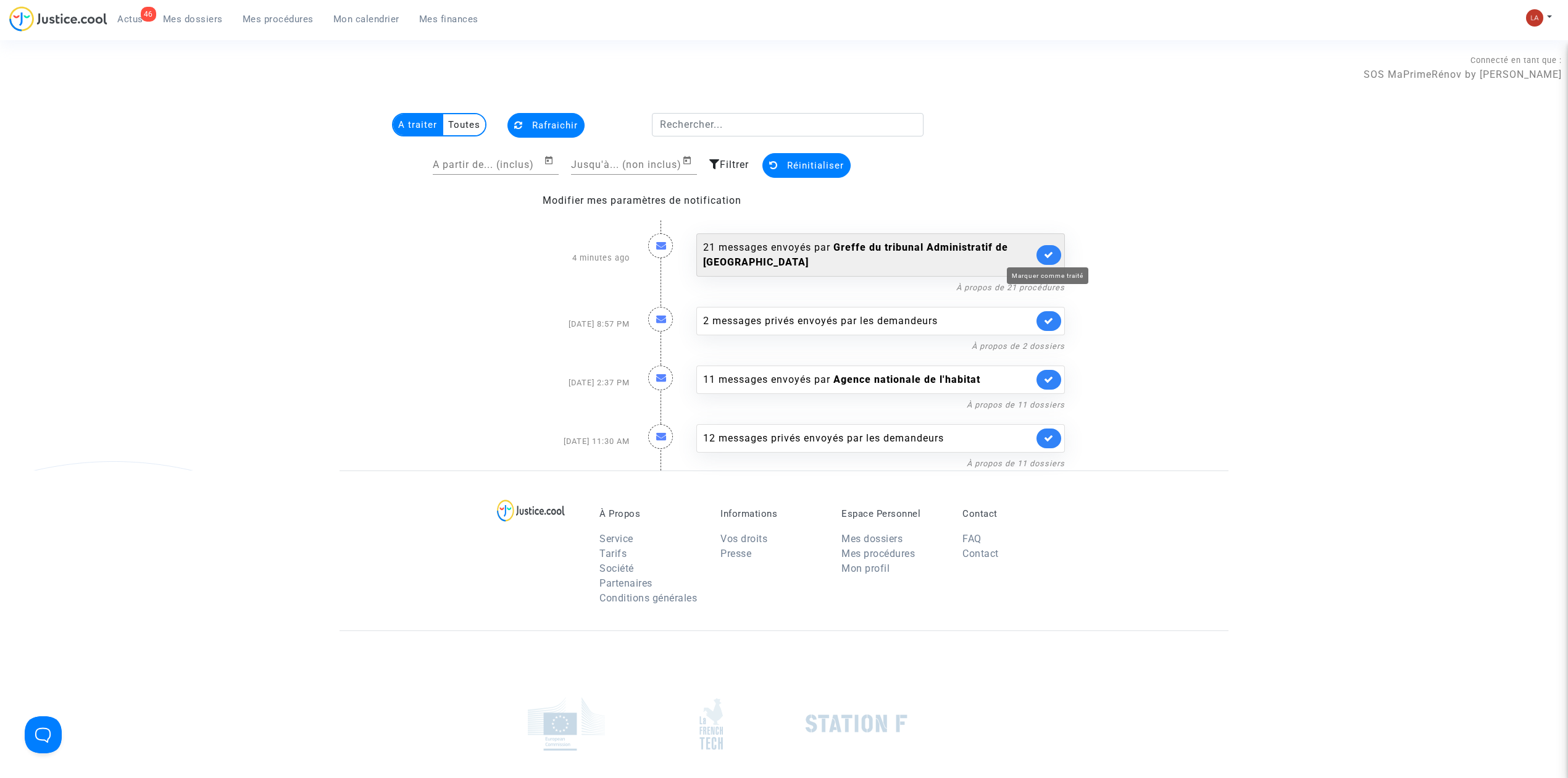
click at [1046, 255] on icon at bounding box center [1049, 255] width 10 height 10
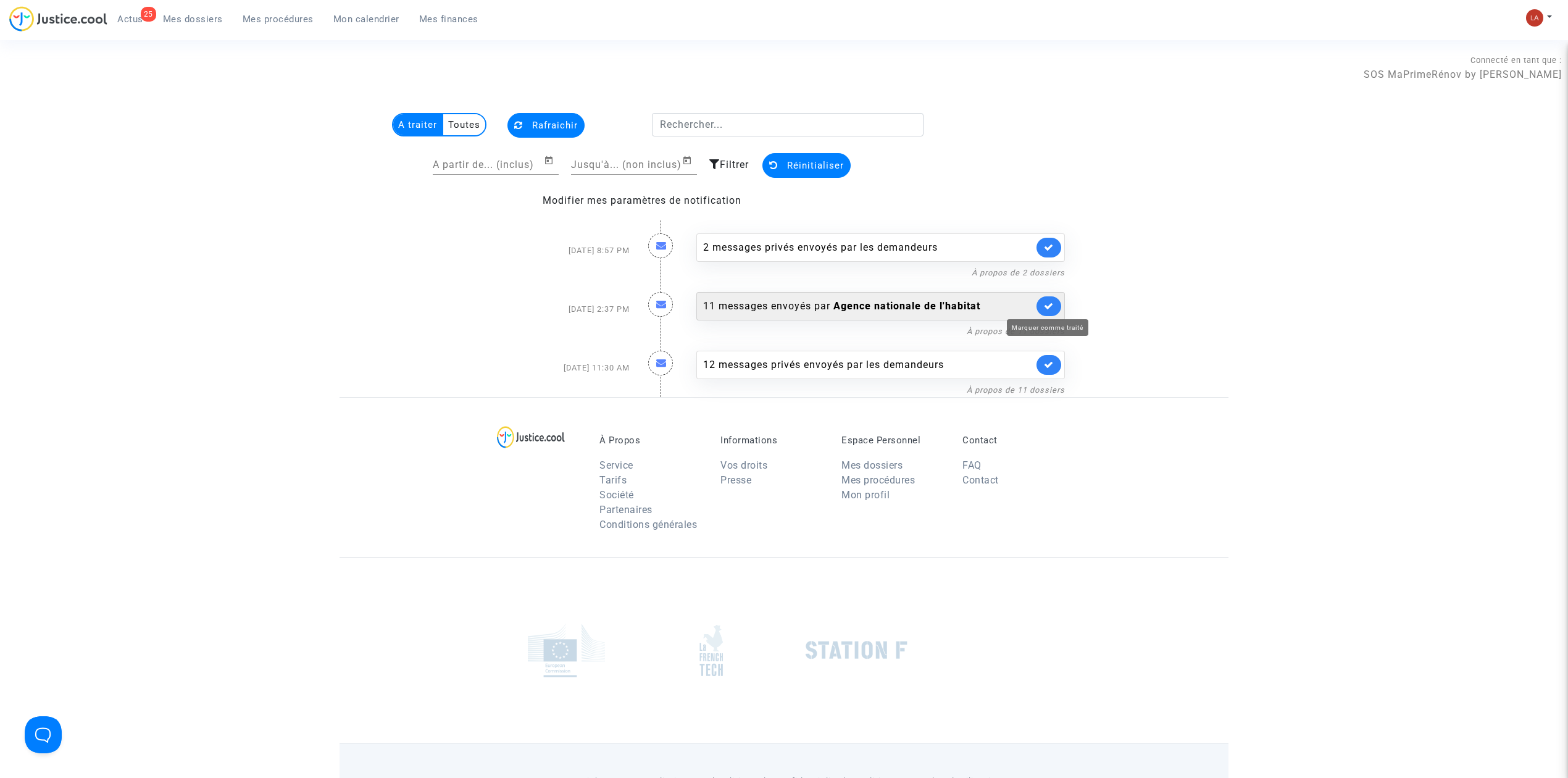
click at [1051, 307] on icon at bounding box center [1049, 306] width 10 height 10
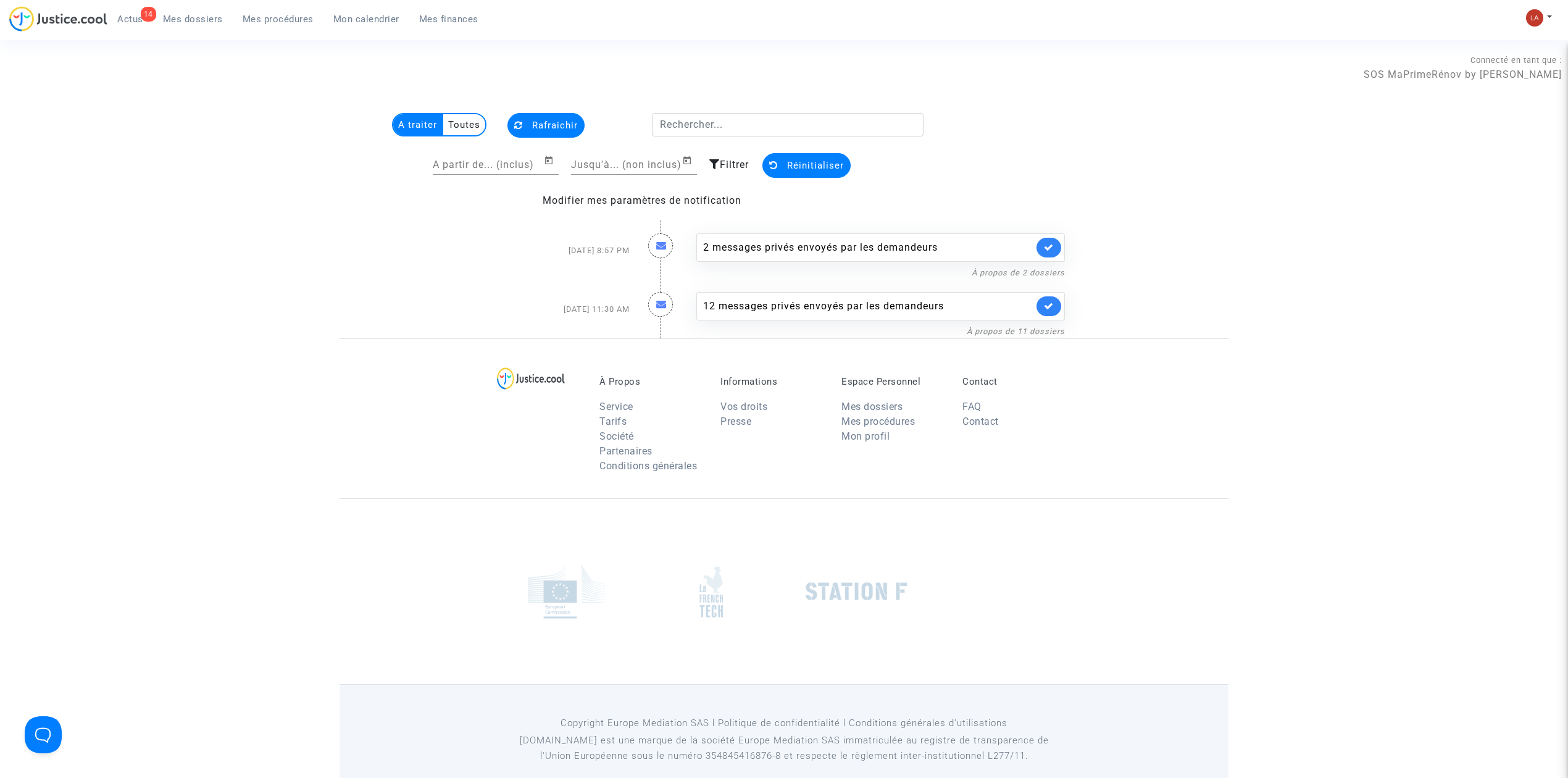
click at [197, 10] on link "Mes dossiers" at bounding box center [193, 19] width 80 height 18
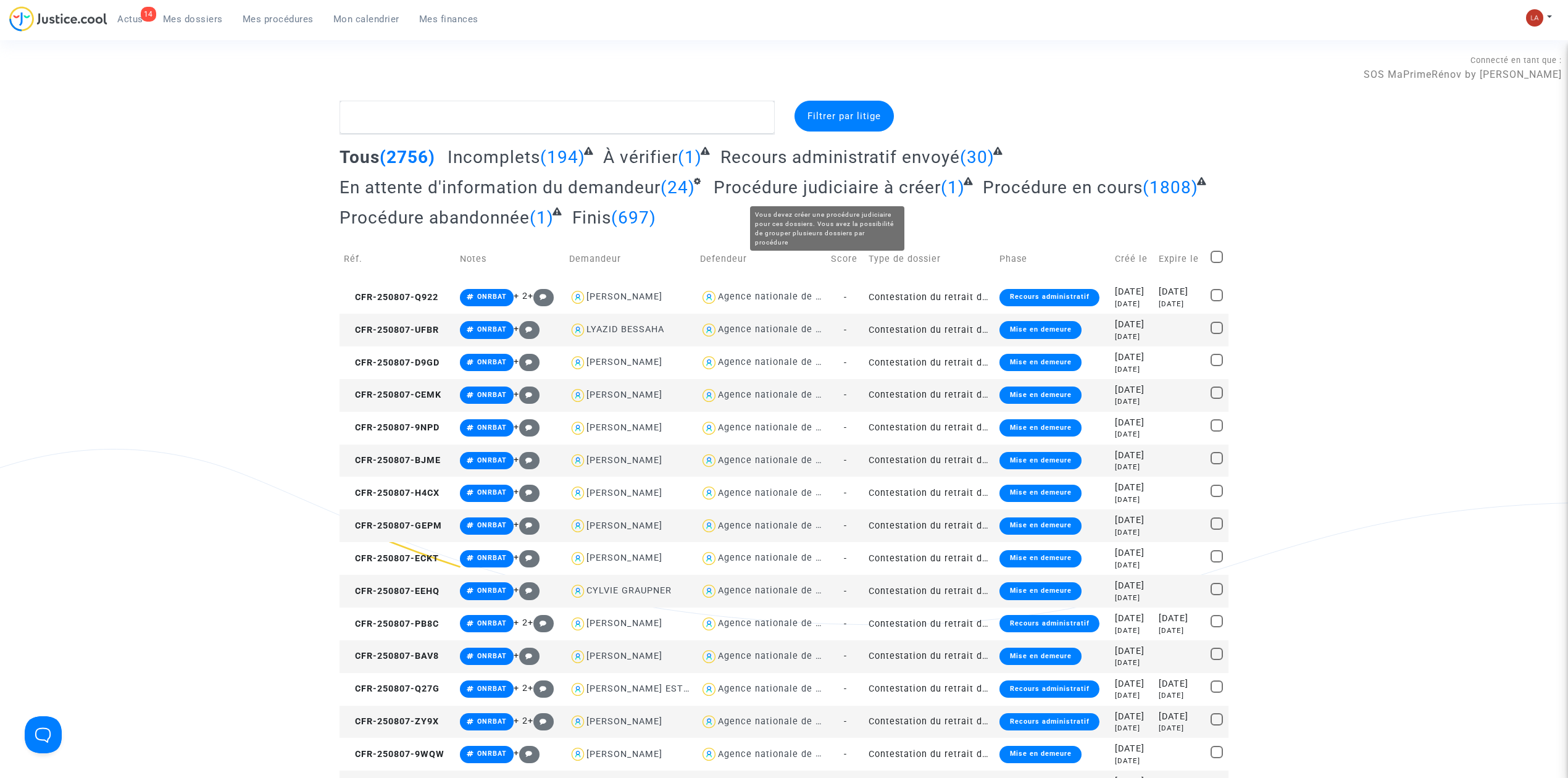
click at [877, 188] on span "Procédure judiciaire à créer" at bounding box center [827, 187] width 227 height 20
